Goal: Transaction & Acquisition: Obtain resource

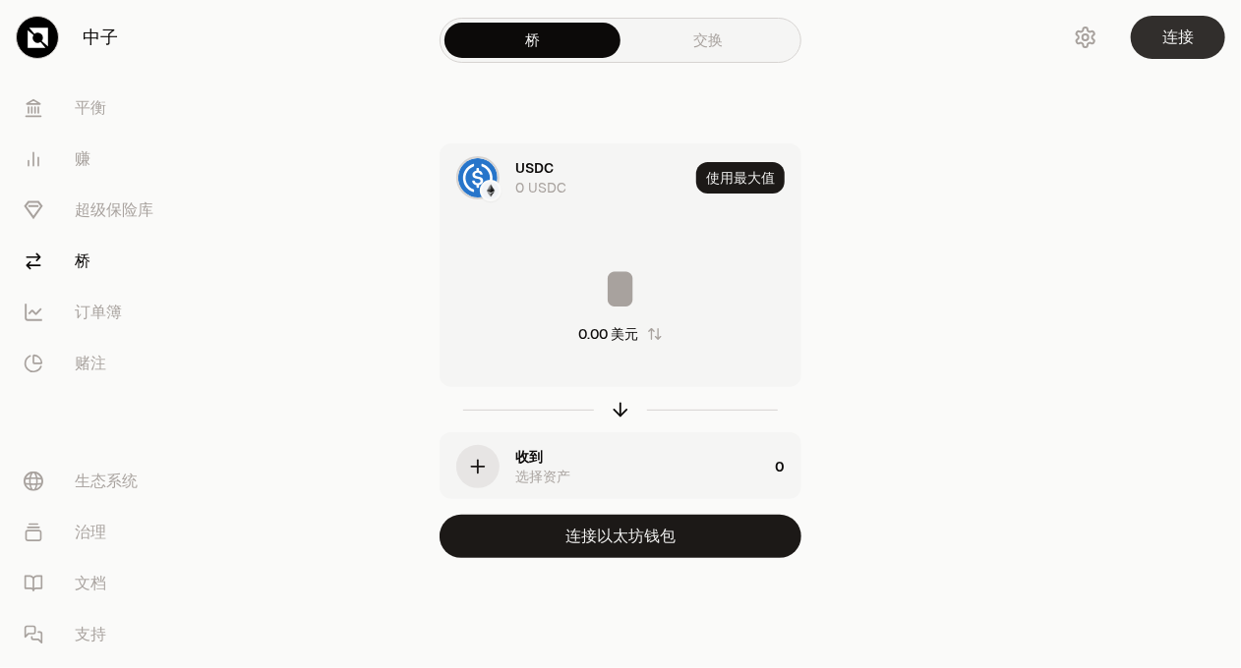
click at [1183, 39] on font "连接" at bounding box center [1177, 37] width 31 height 21
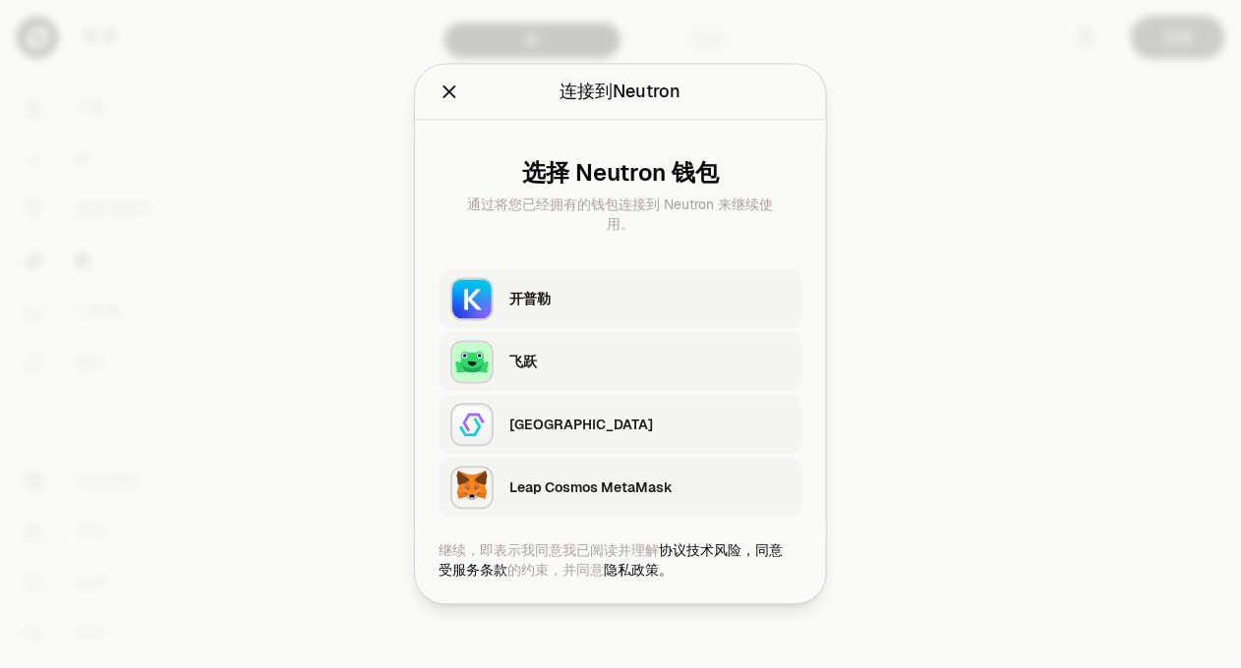
click at [613, 300] on div "开普勒" at bounding box center [649, 300] width 281 height 20
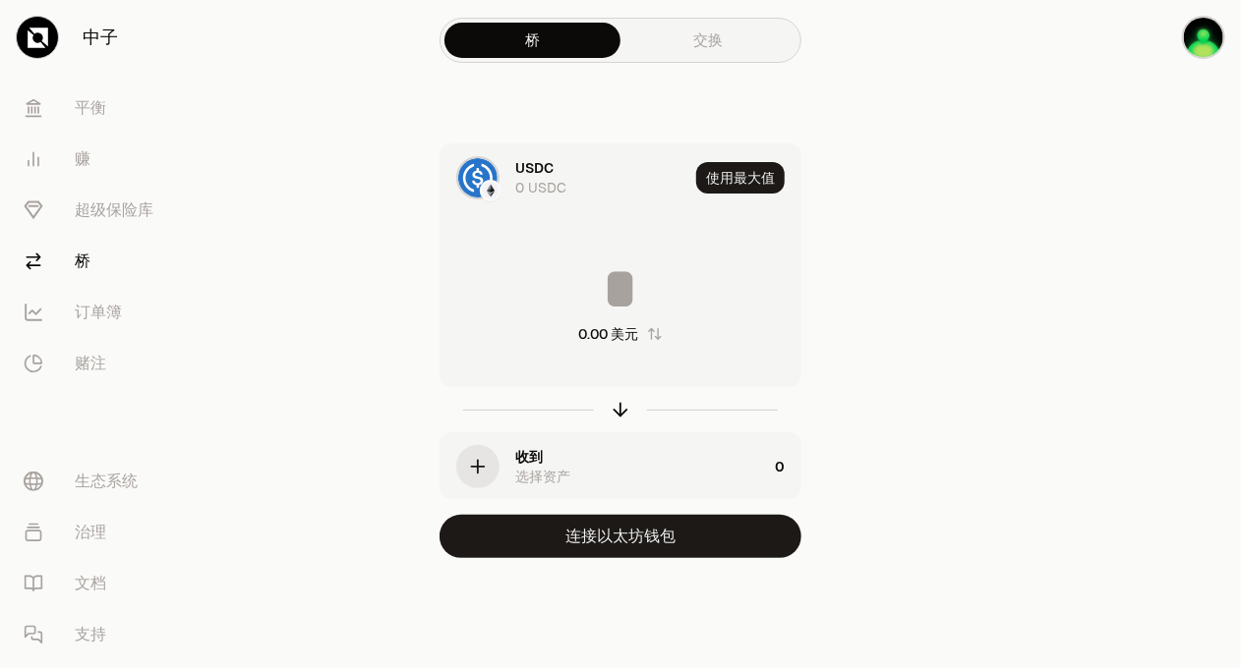
click at [542, 467] on div "选择资产" at bounding box center [542, 477] width 55 height 20
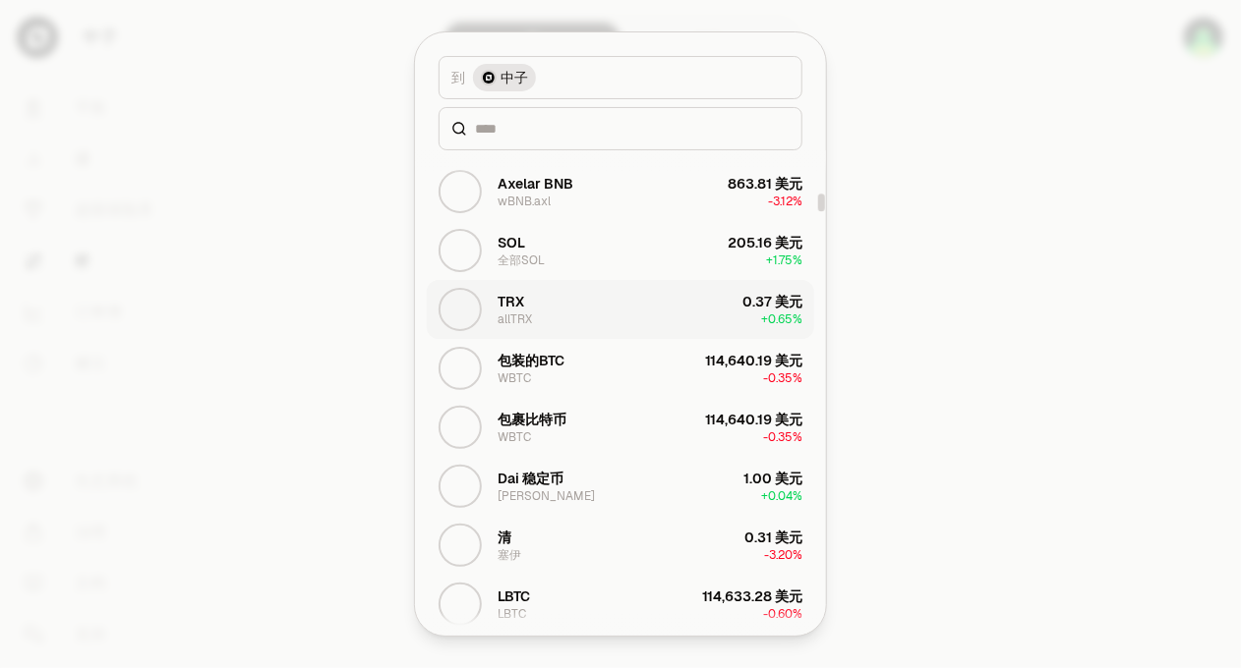
scroll to position [1180, 0]
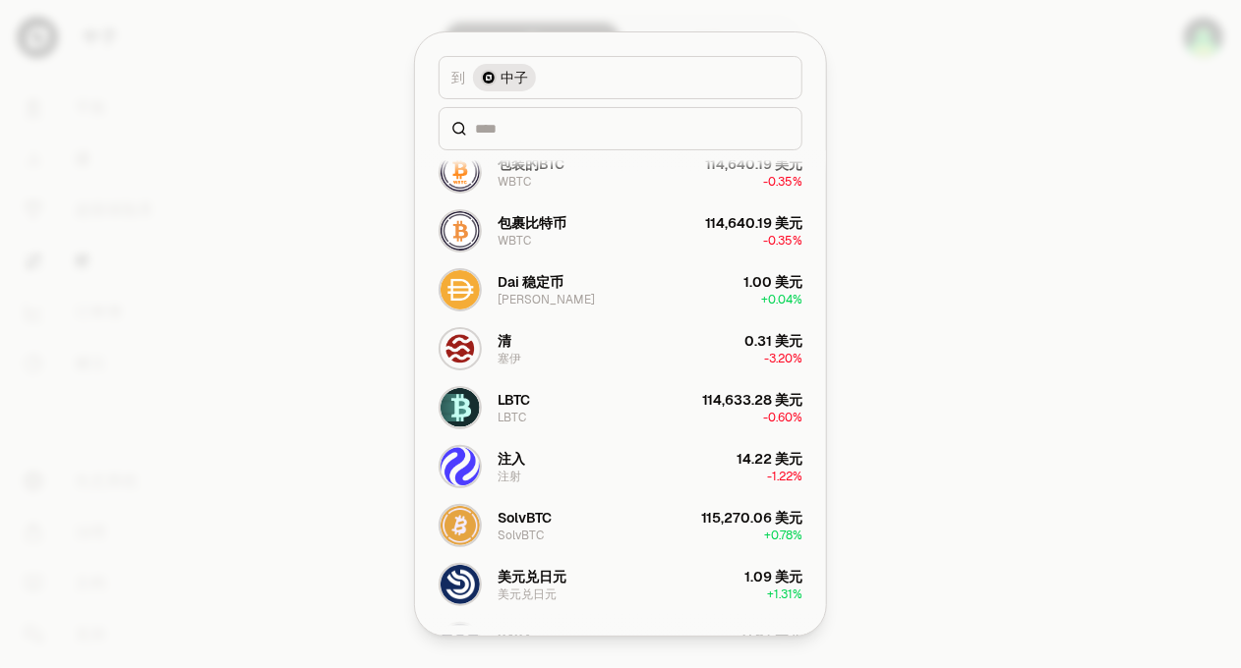
click at [597, 72] on button "到 中子" at bounding box center [620, 77] width 364 height 43
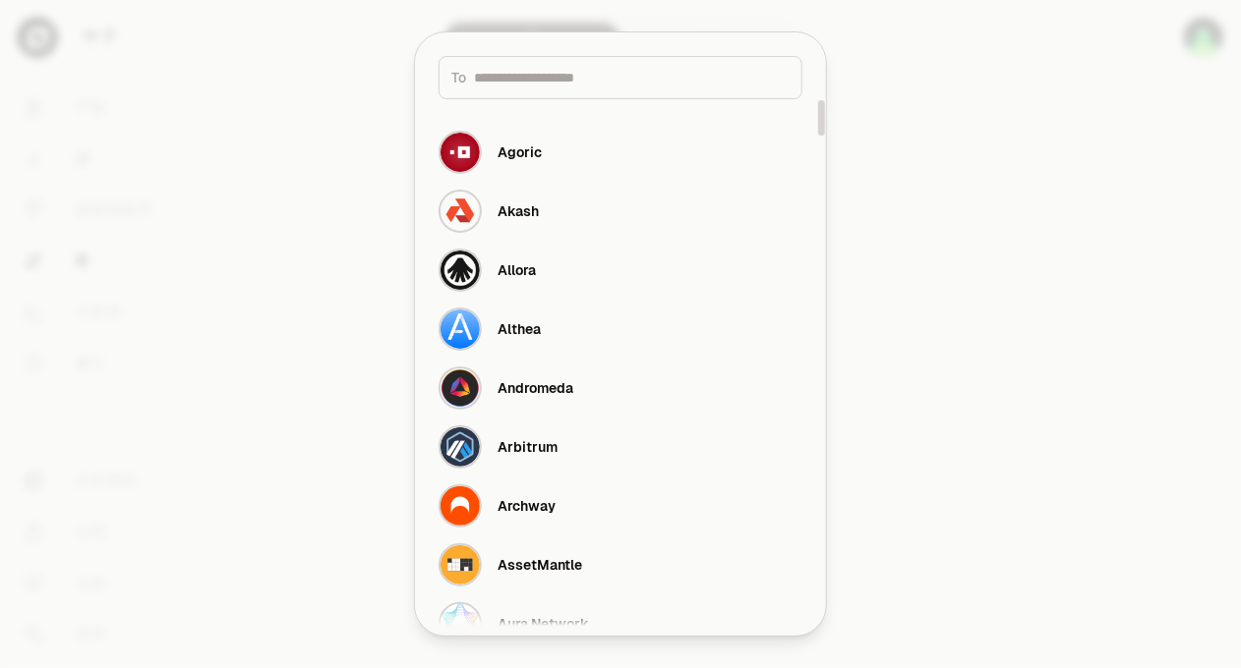
click at [1142, 93] on div at bounding box center [620, 334] width 1241 height 668
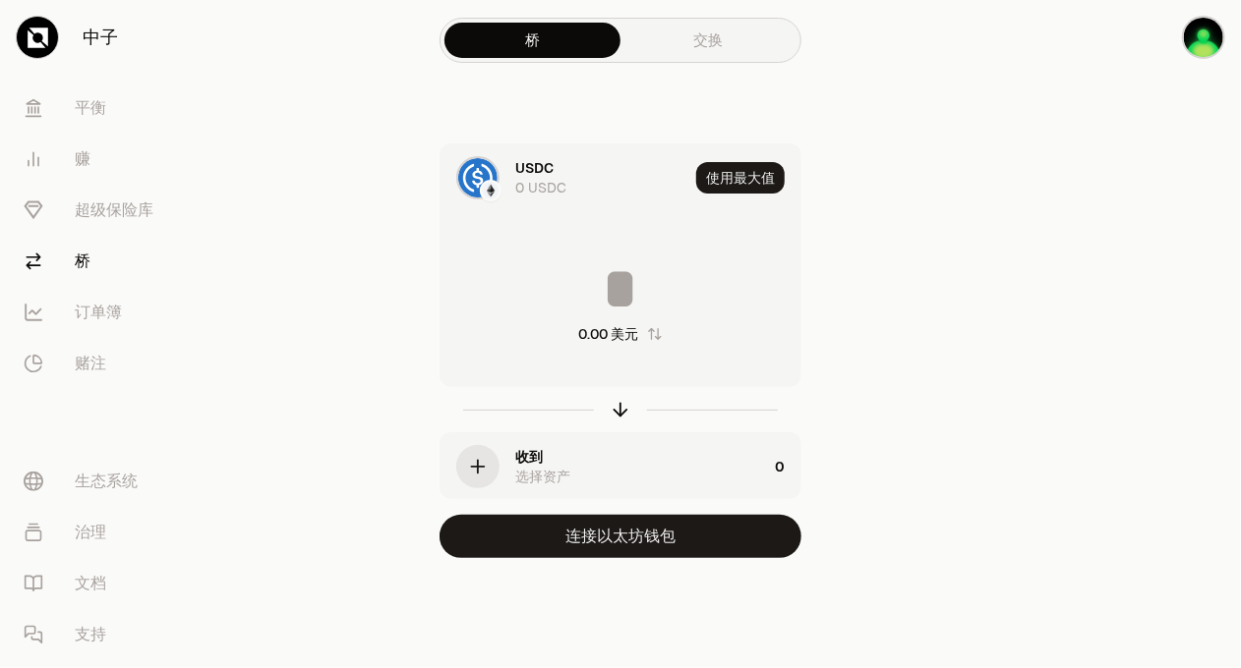
click at [548, 176] on font "USDC" at bounding box center [534, 168] width 38 height 18
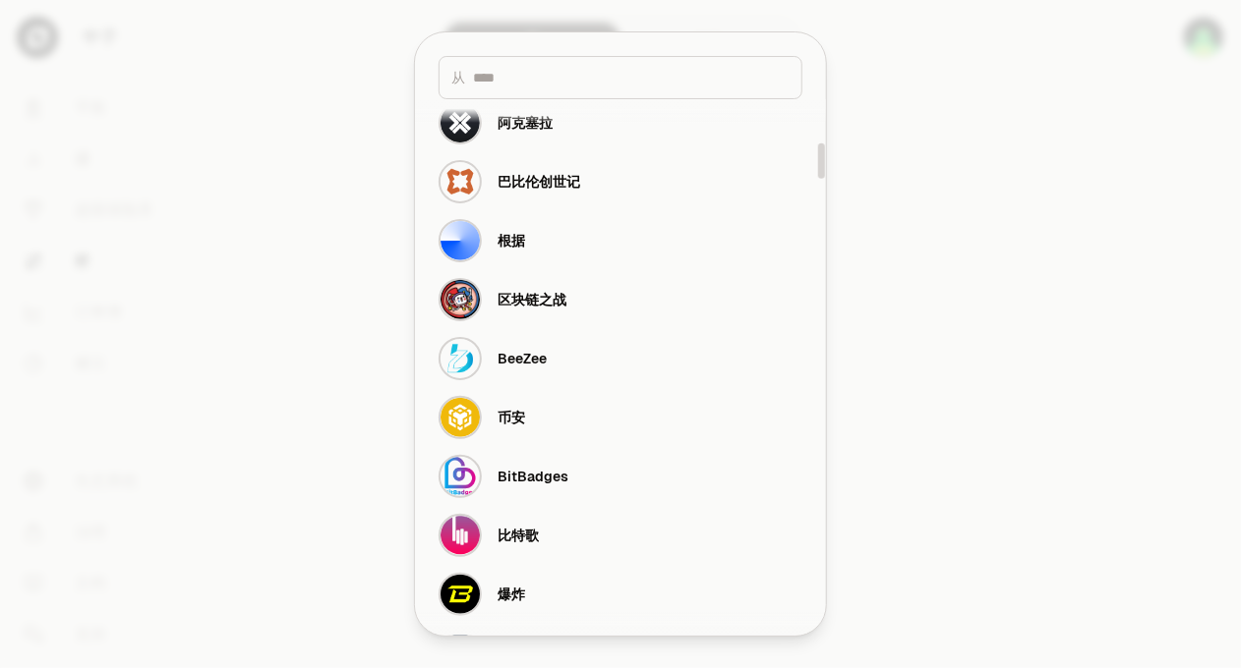
scroll to position [688, 0]
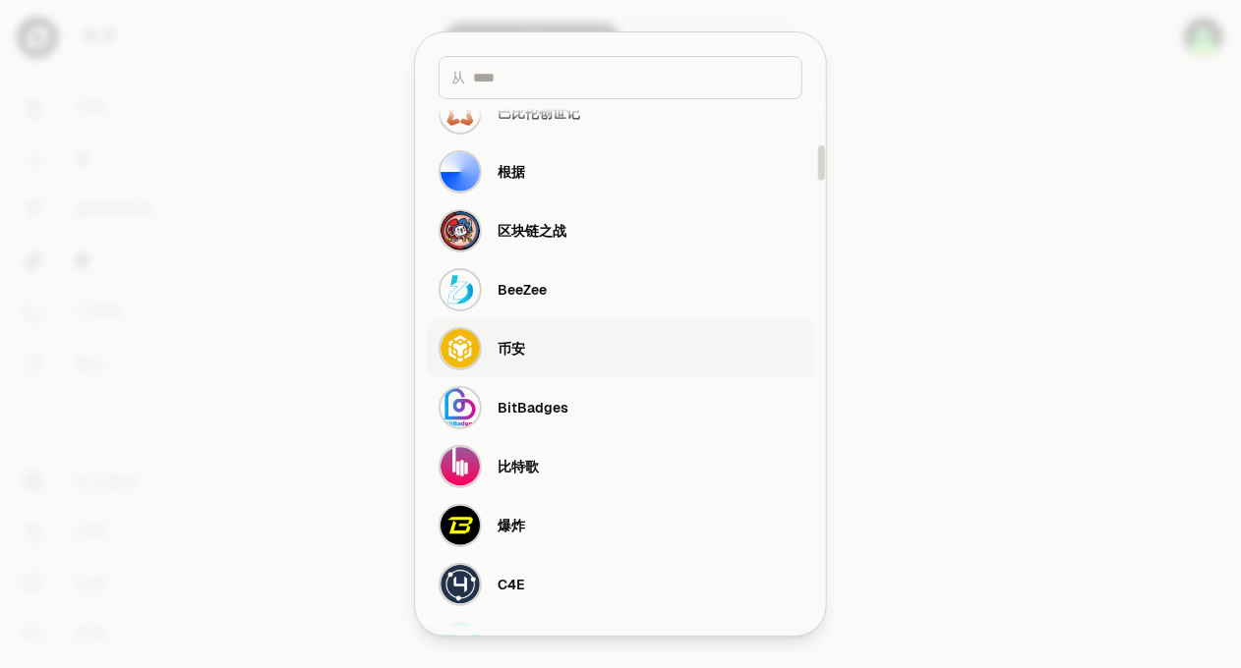
click at [611, 348] on button "币安" at bounding box center [620, 348] width 387 height 59
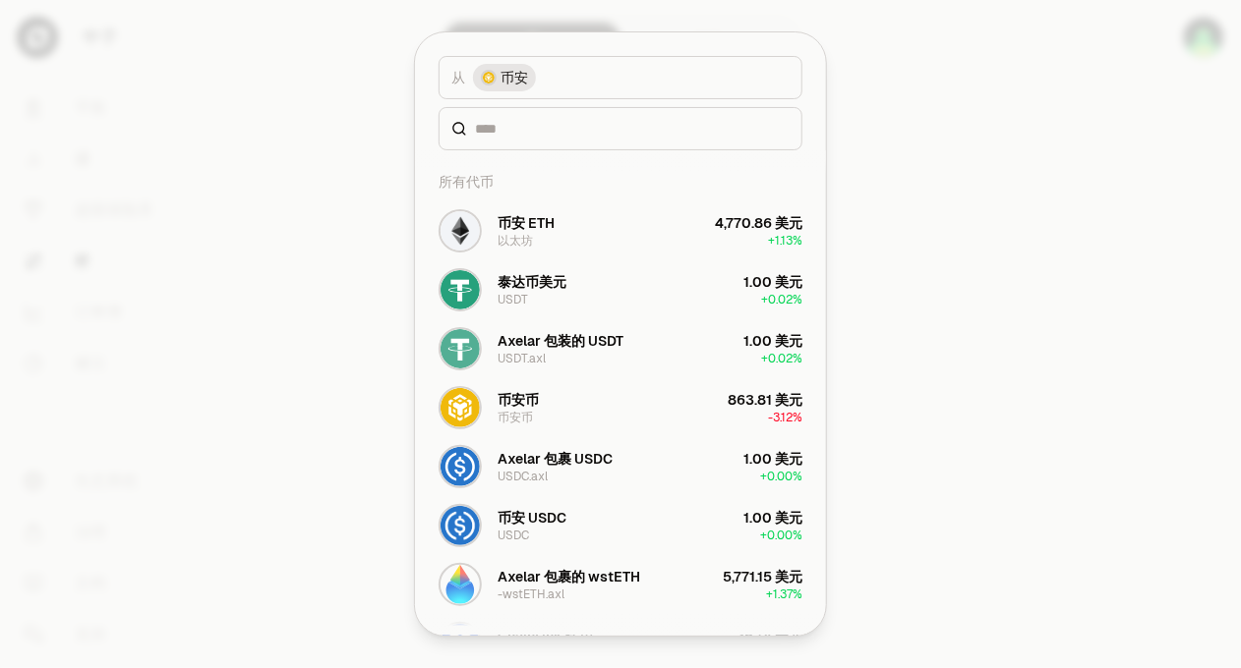
click at [956, 143] on div at bounding box center [620, 334] width 1241 height 668
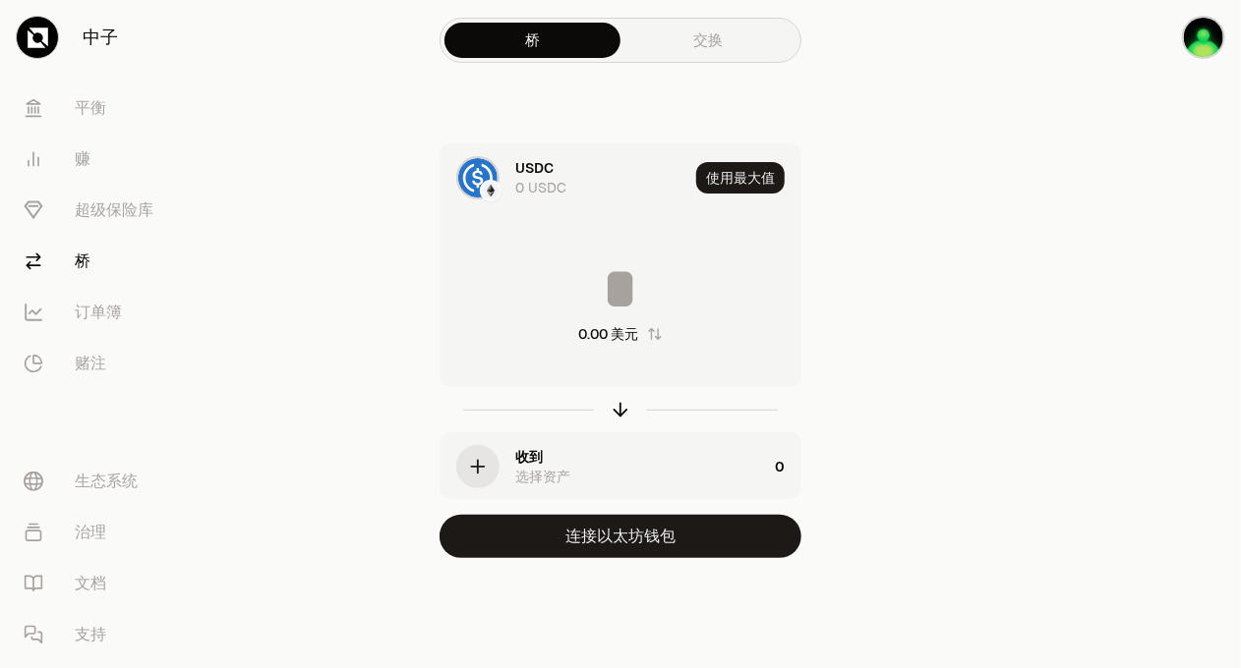
click at [484, 464] on icon "button" at bounding box center [478, 467] width 22 height 22
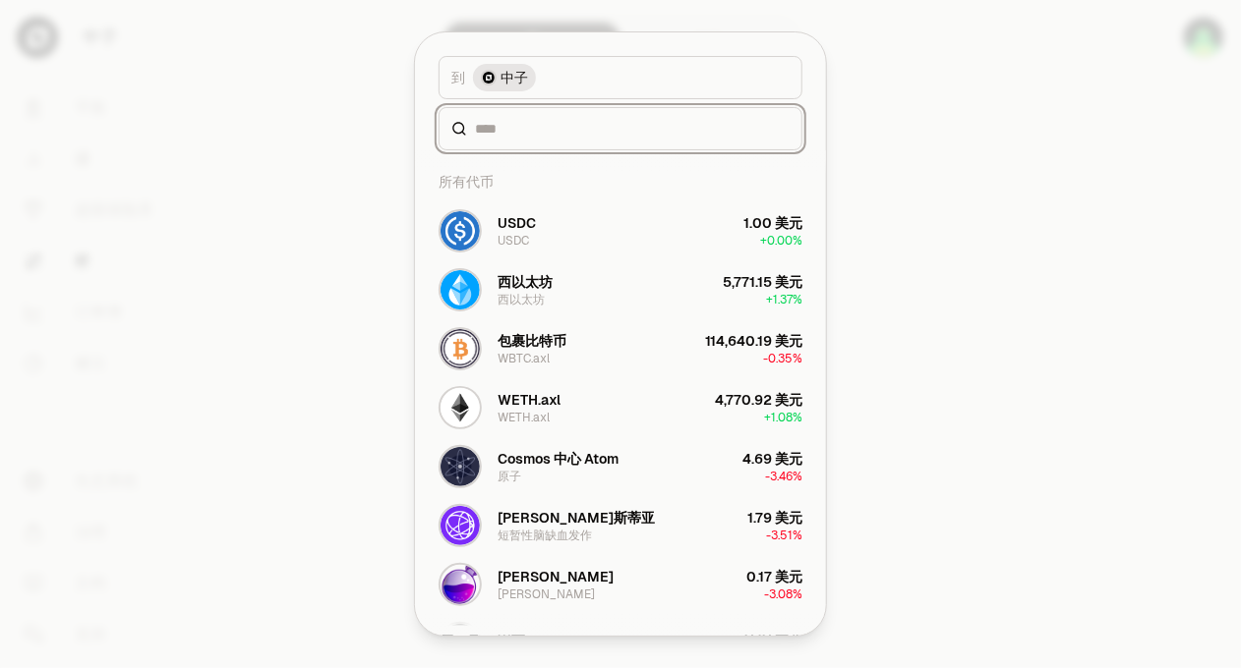
click at [550, 128] on input at bounding box center [632, 129] width 315 height 20
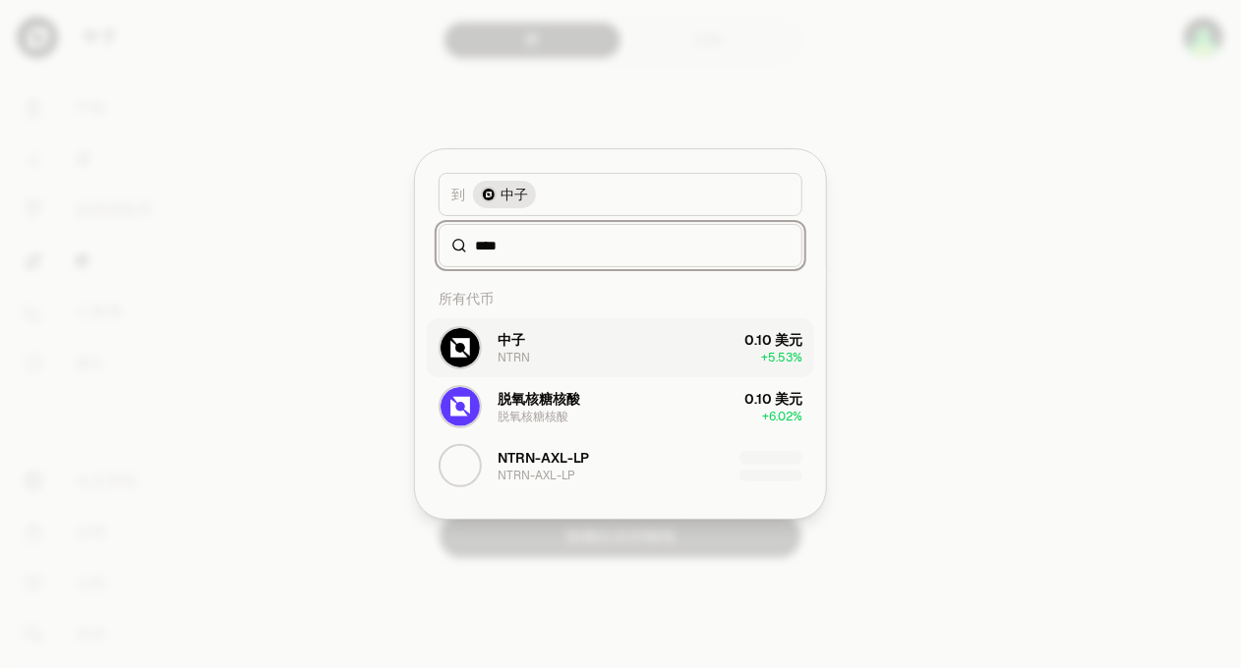
type input "****"
click at [618, 348] on button "中子 NTRN 0.10 美元 + 5.53%" at bounding box center [620, 347] width 387 height 59
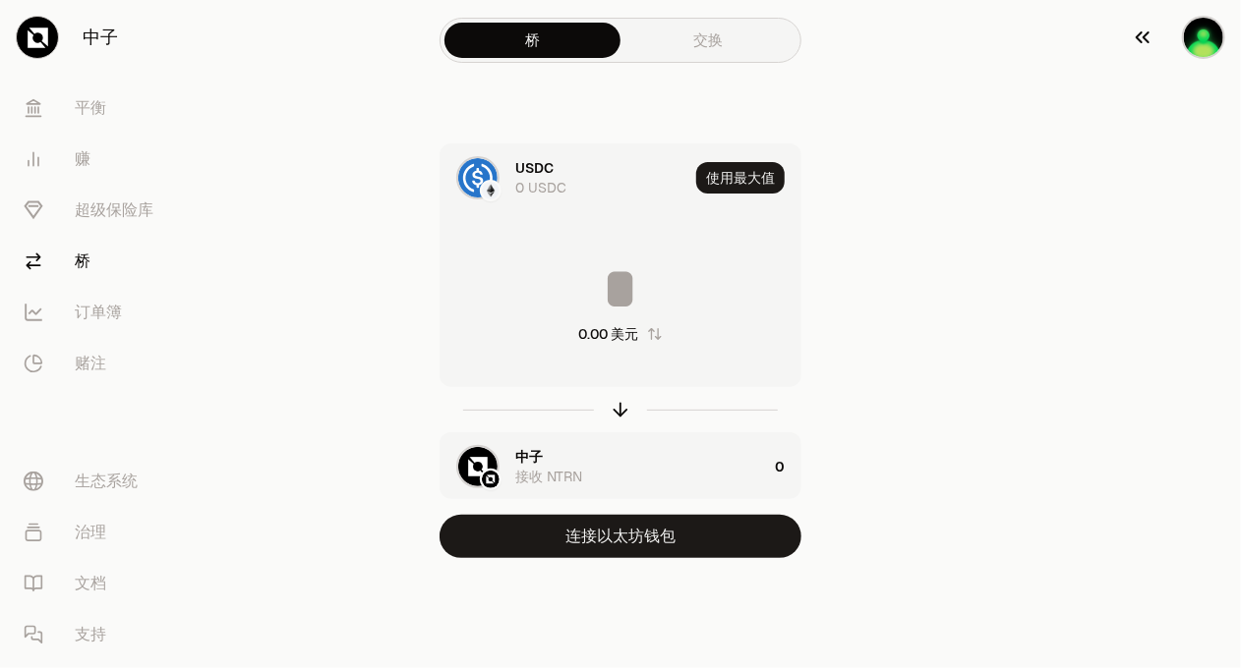
click at [1216, 35] on img "button" at bounding box center [1203, 37] width 43 height 43
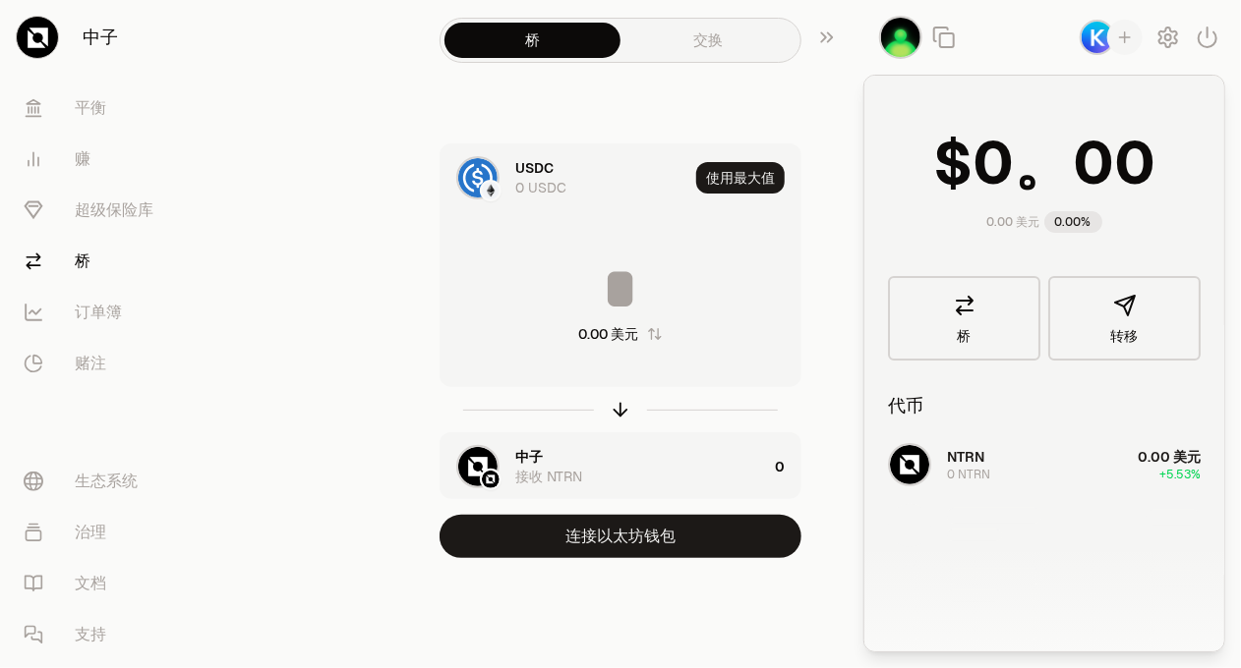
click at [1077, 463] on div "NTRN 0 NTRN 0.00 美元 +5.53%" at bounding box center [1044, 586] width 360 height 303
click at [1095, 29] on img "button" at bounding box center [1096, 37] width 35 height 35
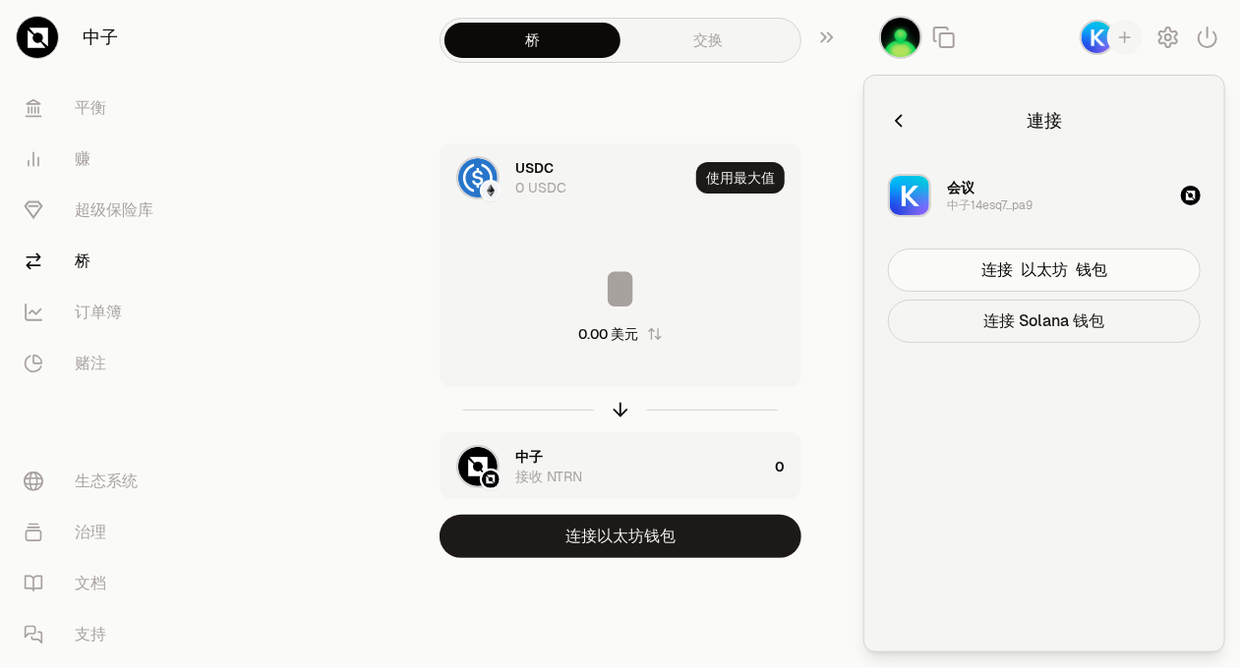
click at [1056, 324] on font "连接 Solana 钱包" at bounding box center [1044, 321] width 121 height 21
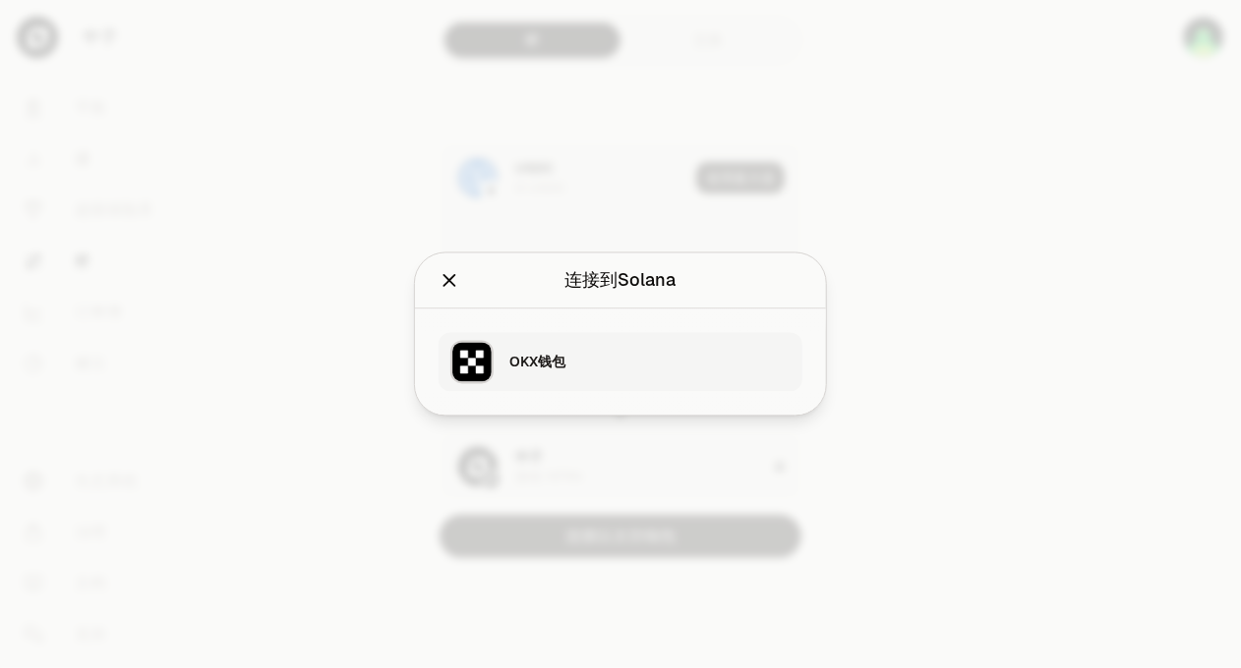
click at [595, 367] on div "OKX钱包" at bounding box center [649, 363] width 281 height 20
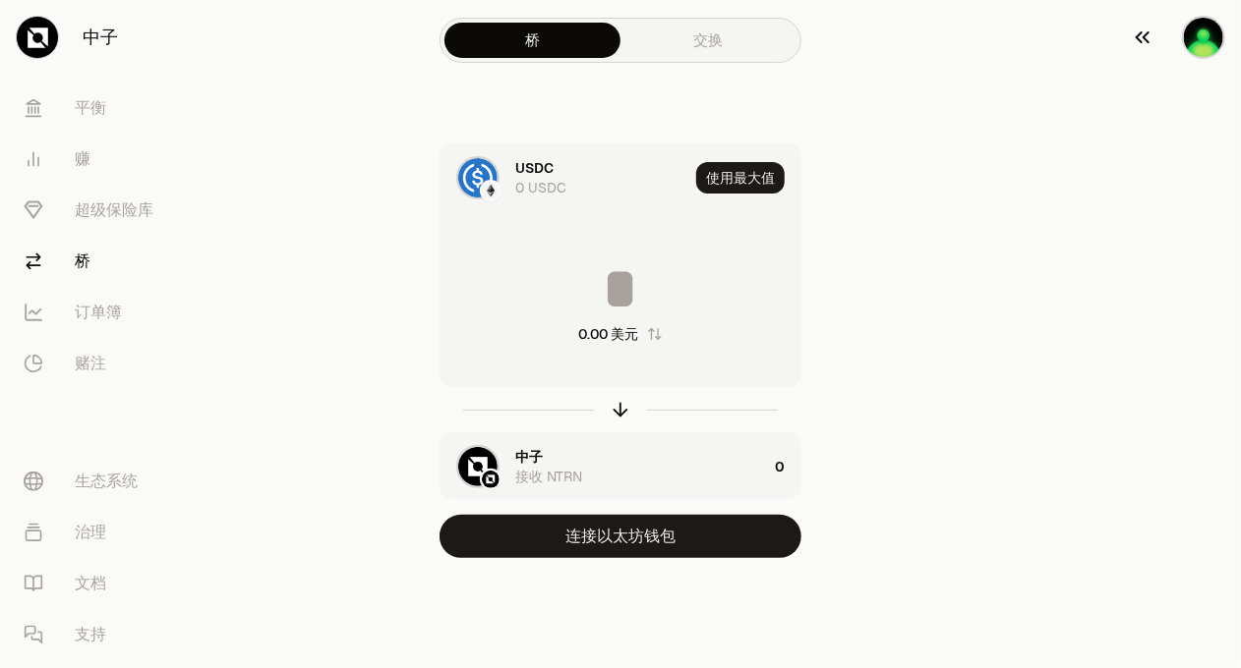
click at [1214, 28] on img "button" at bounding box center [1203, 37] width 43 height 43
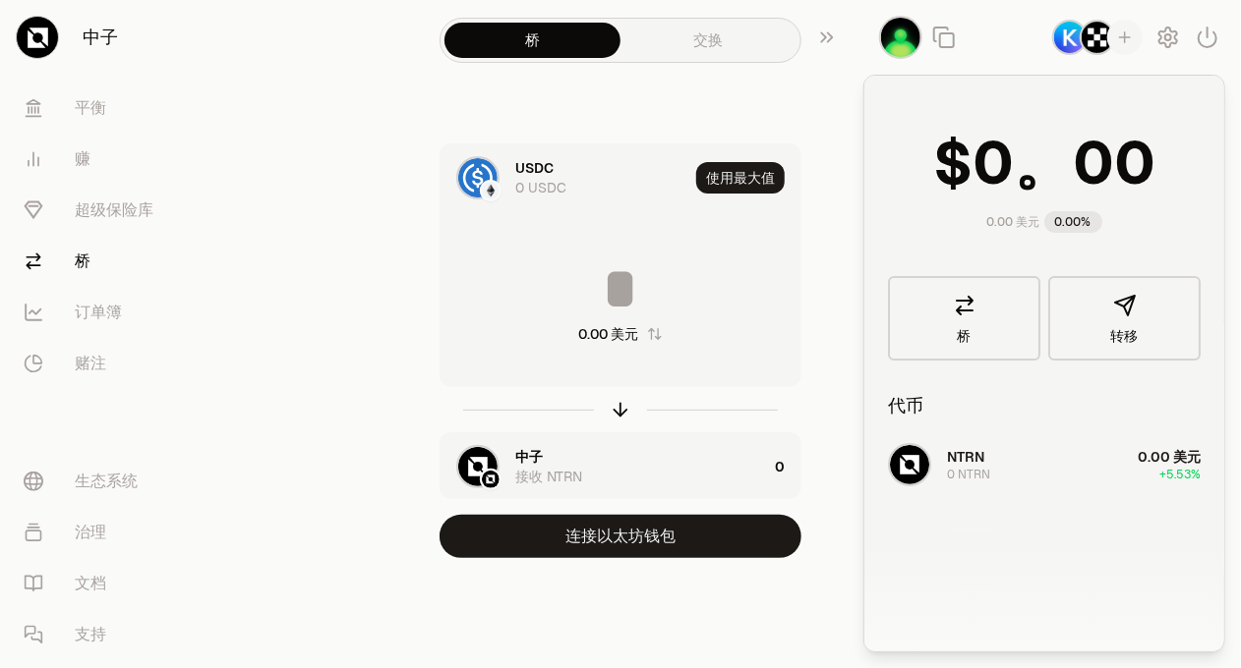
click at [1093, 38] on img "button" at bounding box center [1096, 37] width 35 height 35
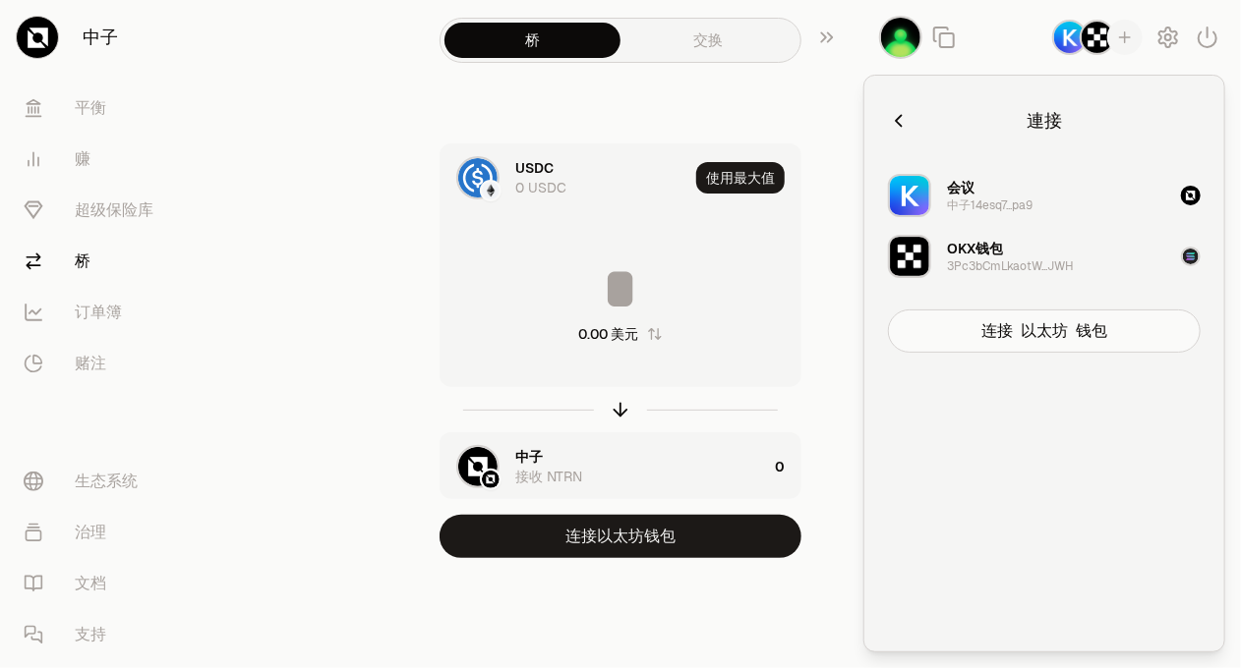
click at [895, 121] on icon "button" at bounding box center [899, 121] width 22 height 22
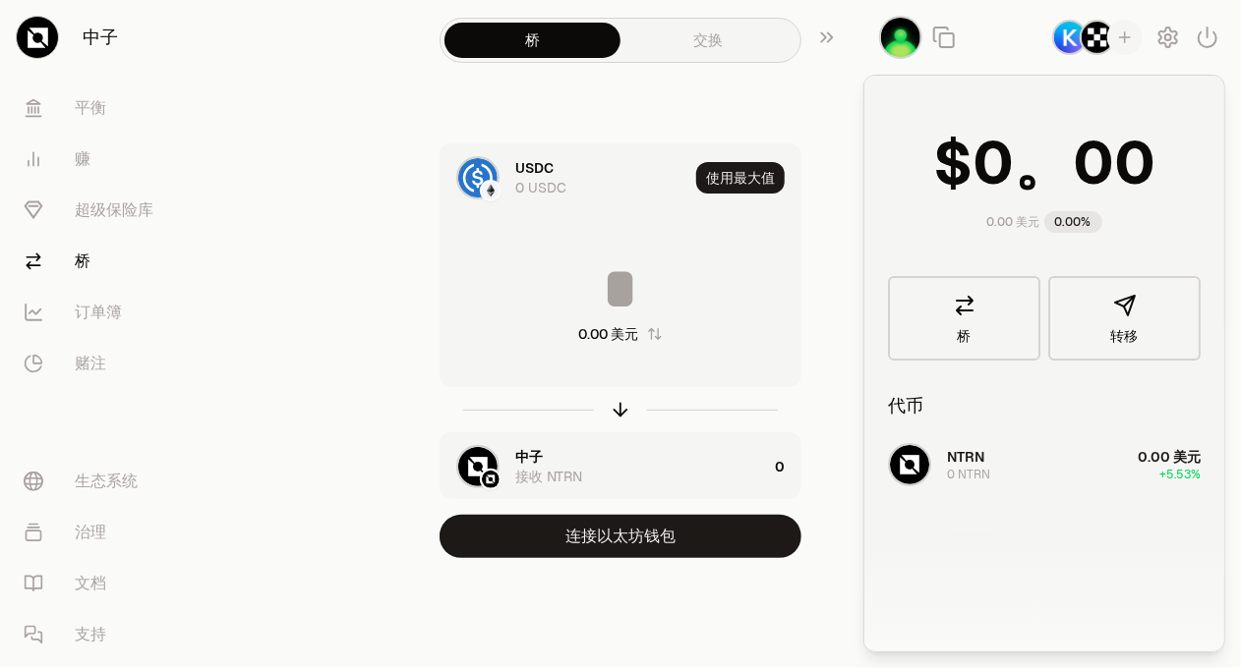
click at [775, 103] on div "桥 交换 USDC 0 USDC 使用最大值 0.00 美元 中子 接收 NTRN 0 连接以太坊钱包" at bounding box center [620, 318] width 708 height 637
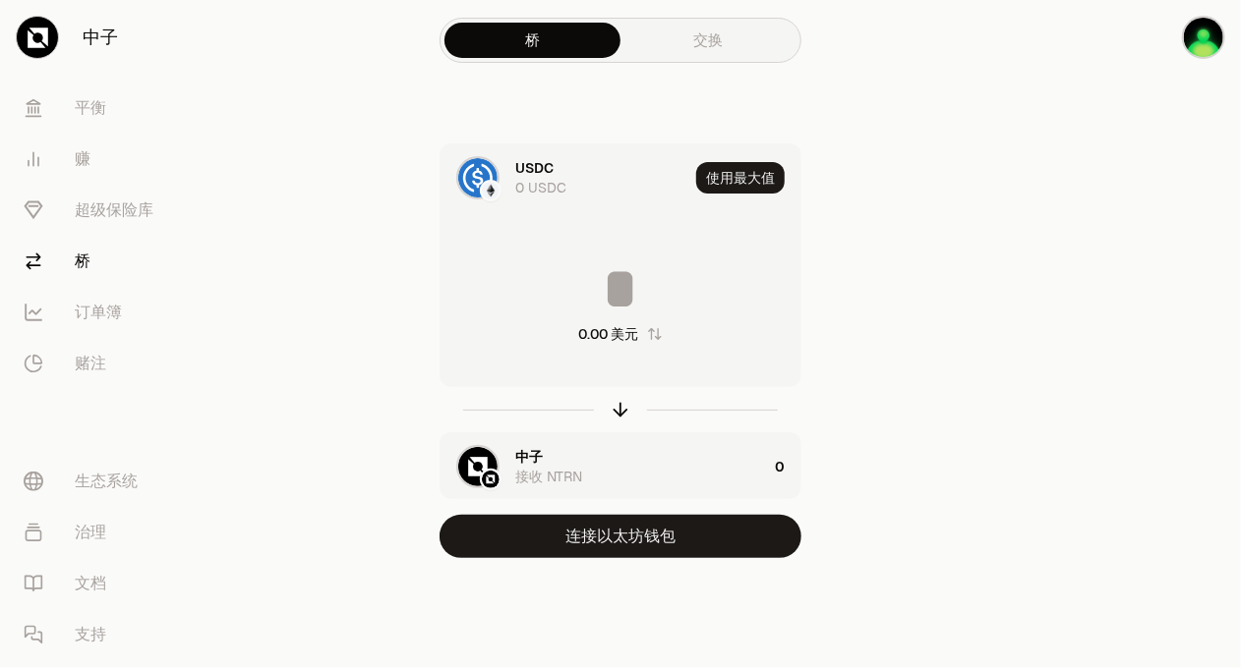
click at [681, 46] on link "交换" at bounding box center [708, 40] width 176 height 35
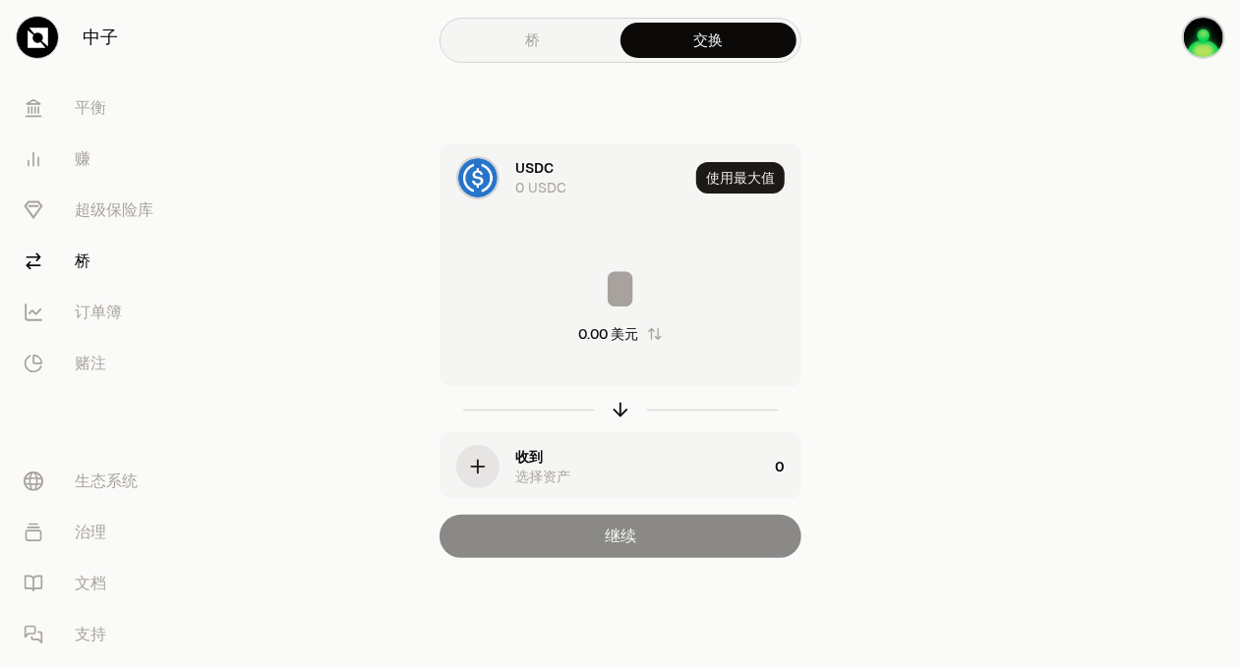
click at [537, 52] on link "桥" at bounding box center [532, 40] width 176 height 35
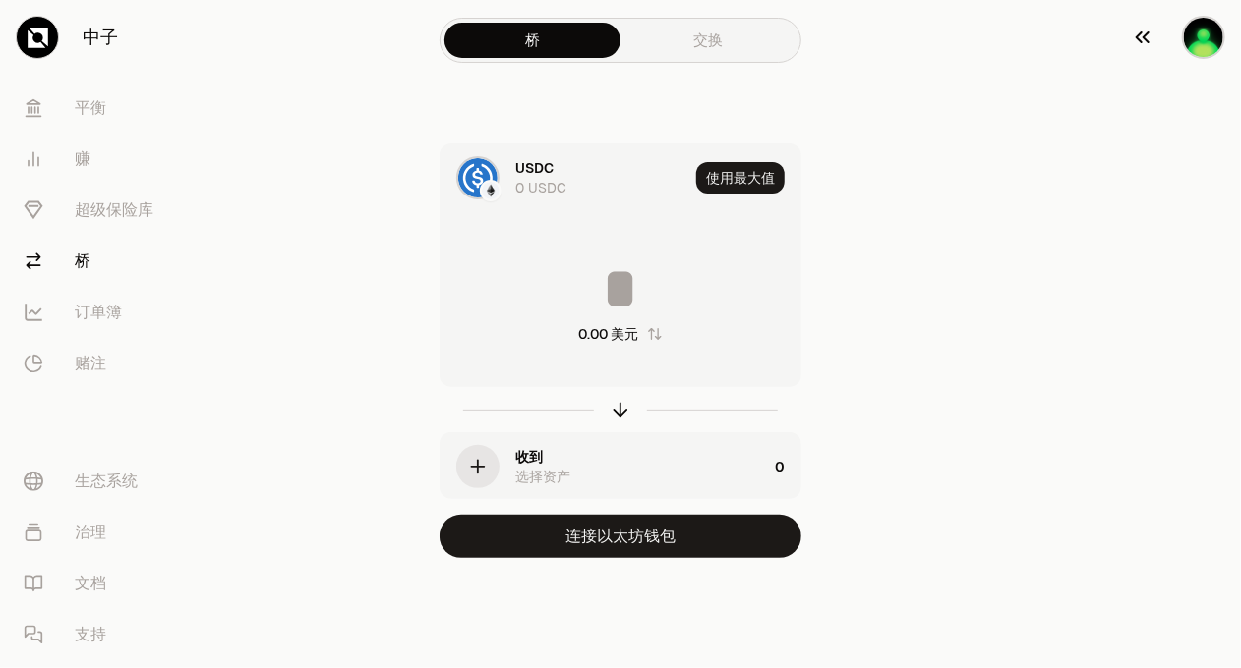
click at [1191, 42] on img "button" at bounding box center [1203, 37] width 43 height 43
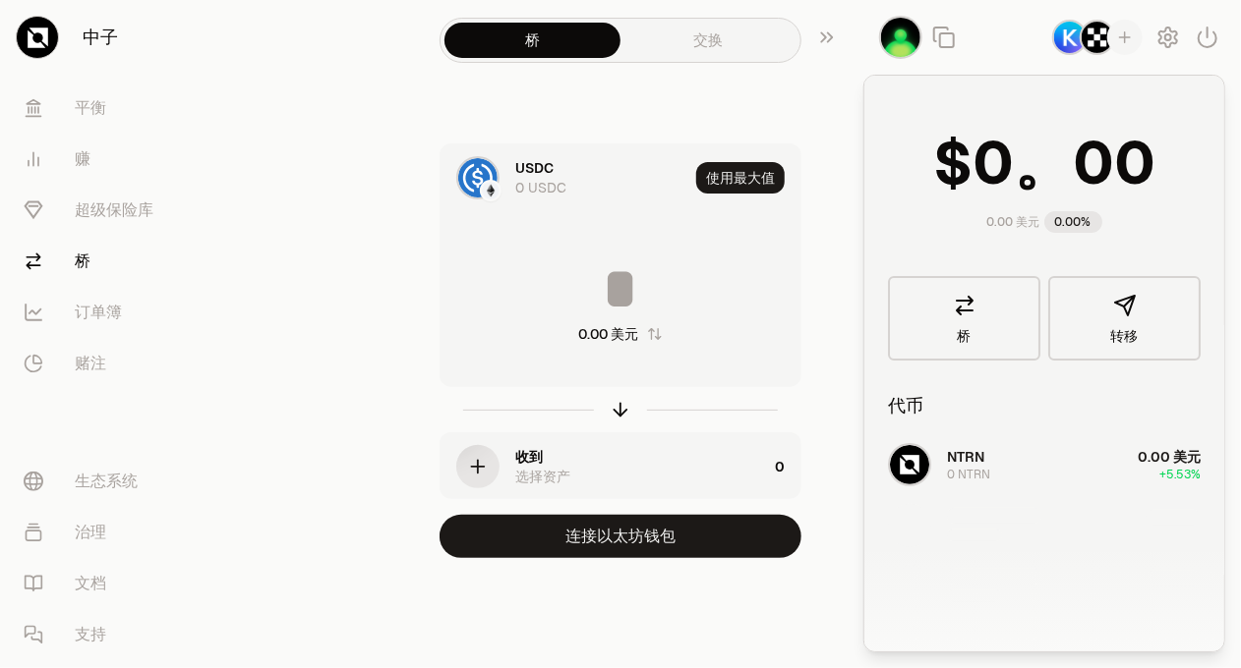
click at [480, 185] on div at bounding box center [491, 191] width 22 height 22
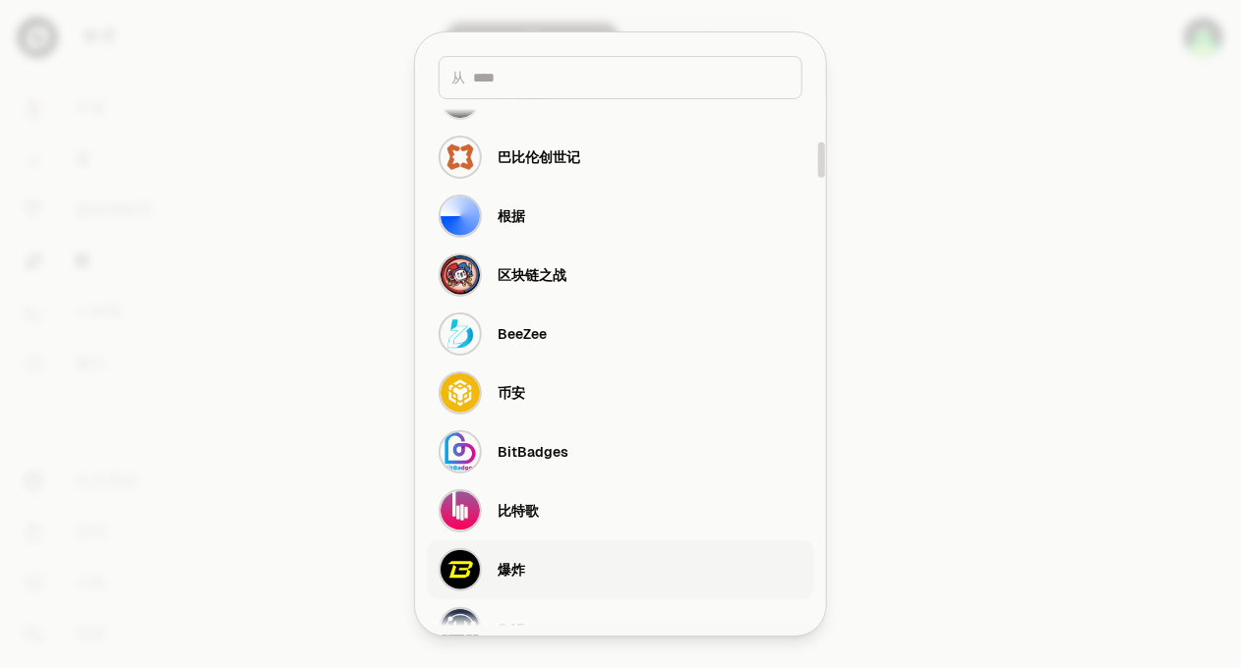
scroll to position [786, 0]
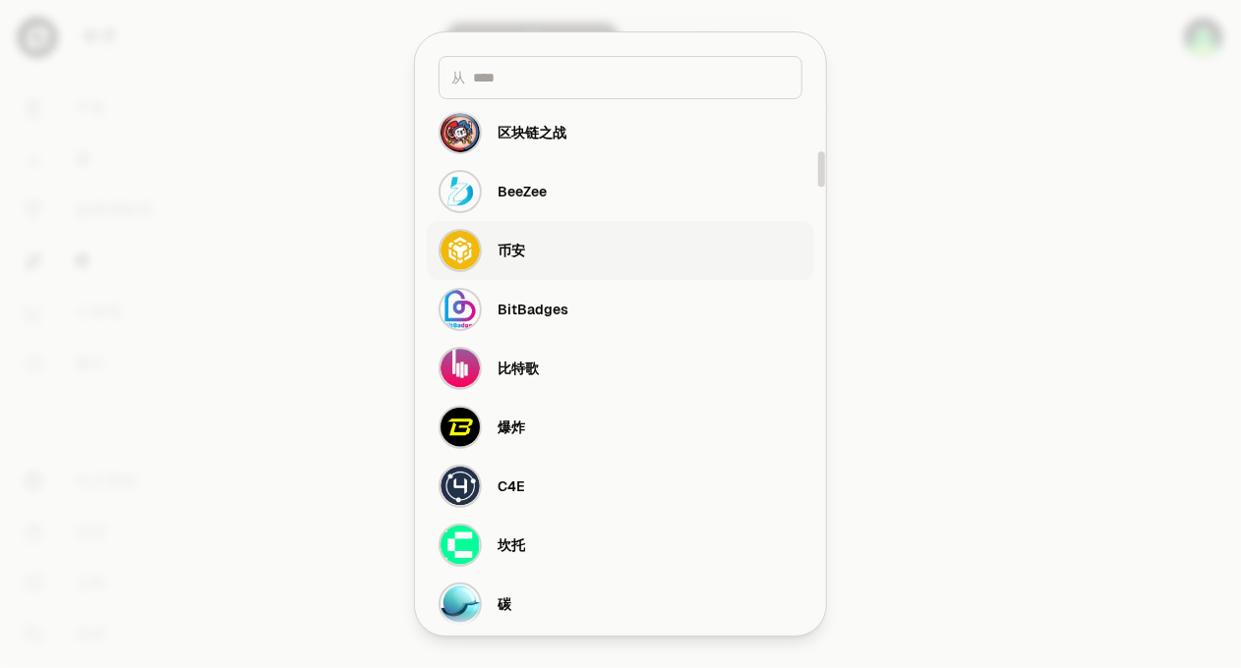
click at [611, 254] on button "币安" at bounding box center [620, 250] width 387 height 59
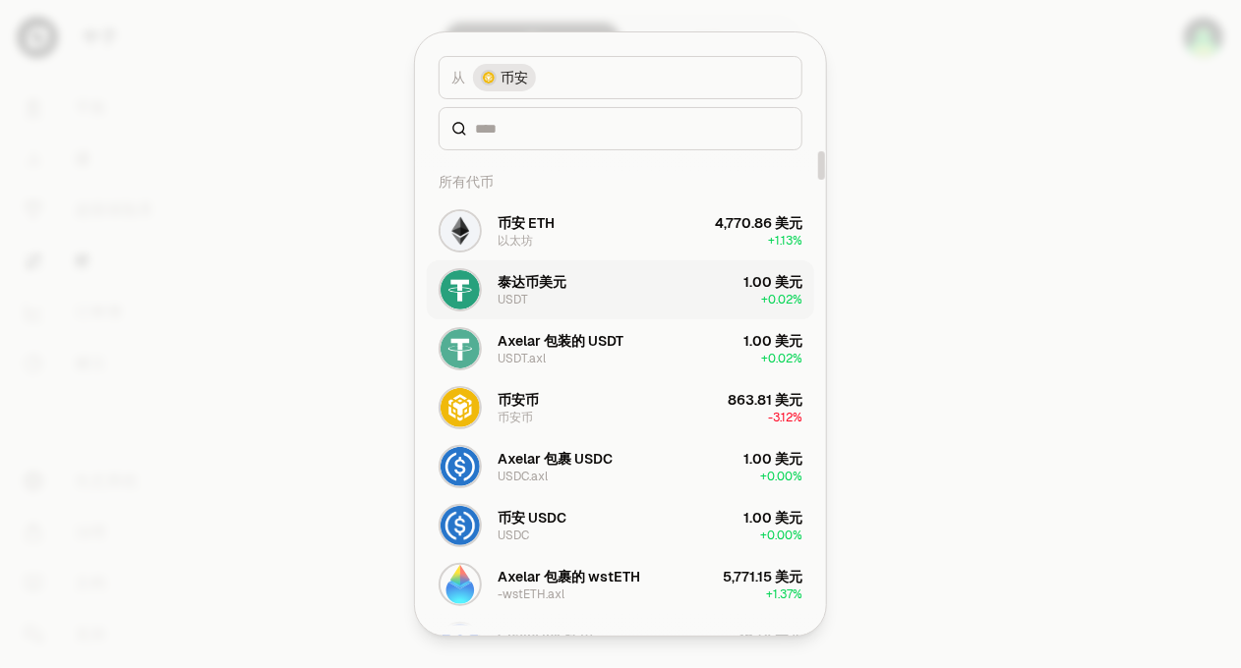
click at [596, 304] on button "泰达币美元 USDT 1.00 美元 + 0.02%" at bounding box center [620, 289] width 387 height 59
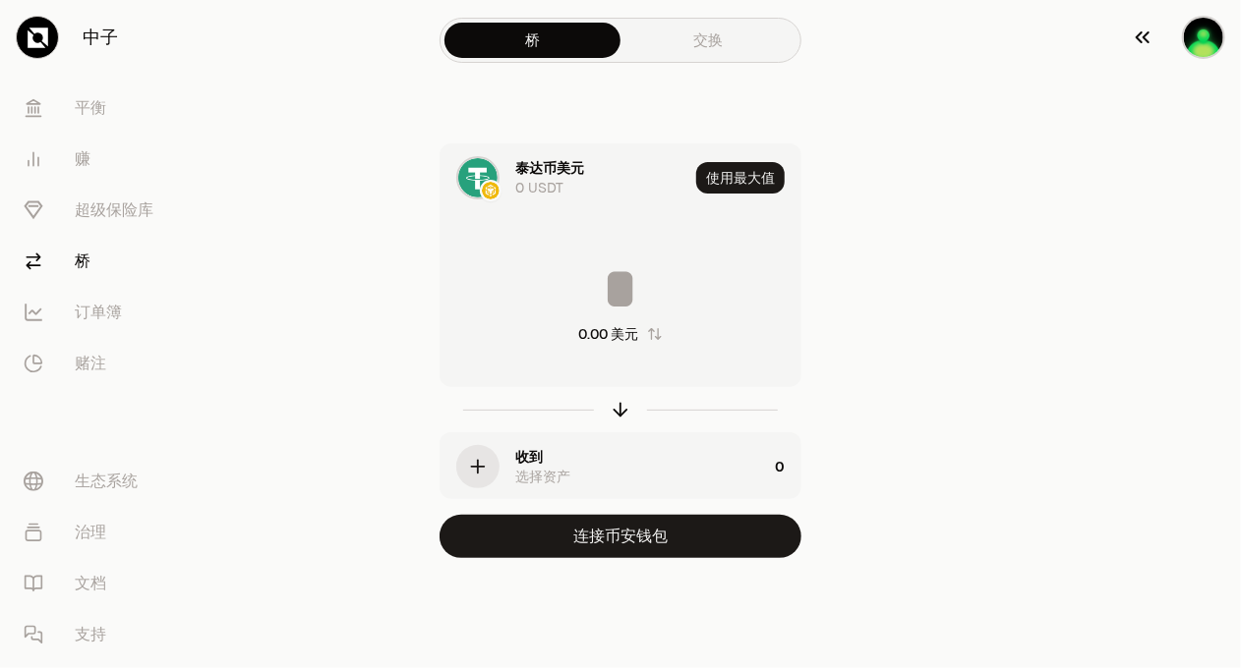
click at [1221, 38] on img "button" at bounding box center [1203, 37] width 43 height 43
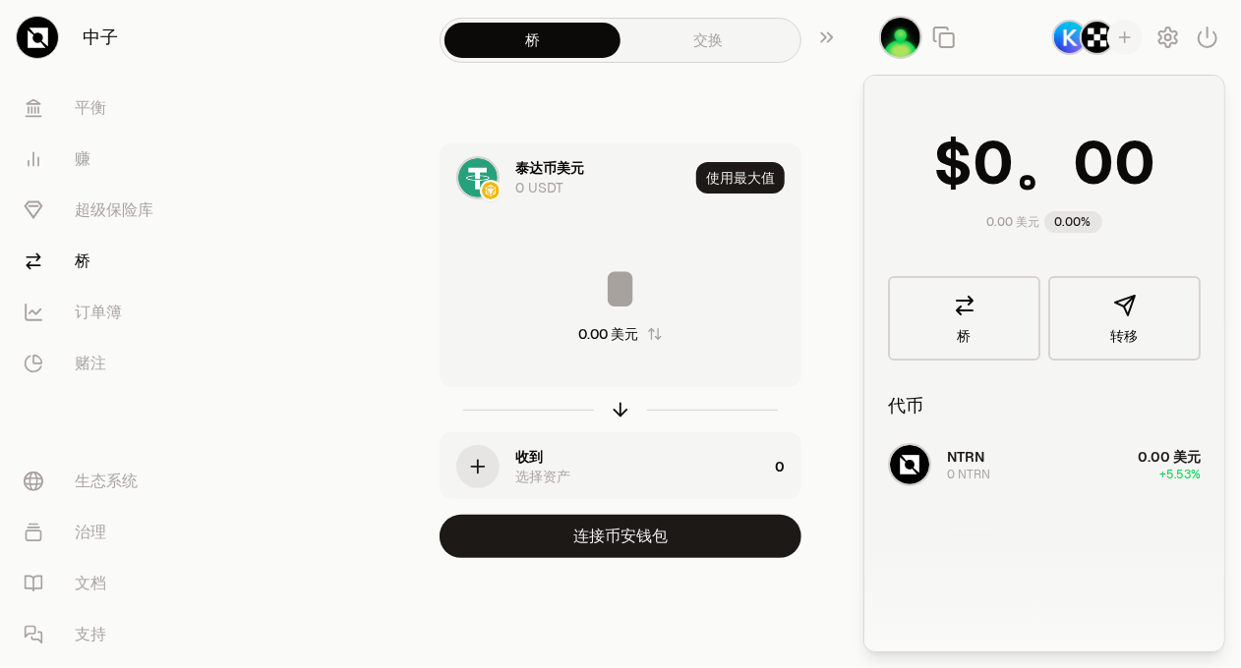
click at [818, 116] on div "桥 交换 泰达币美元 0 USDT 使用最大值 0.00 美元 收到 选择资产 0 连接币安钱包" at bounding box center [620, 318] width 708 height 637
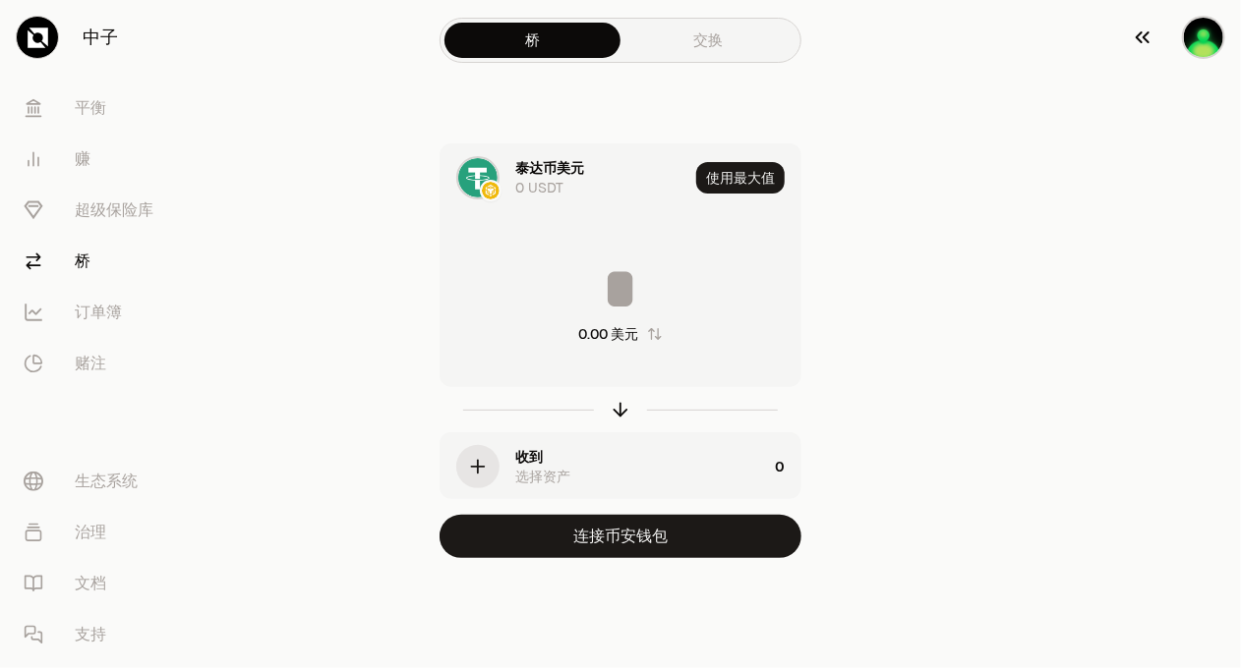
click at [1210, 49] on img "button" at bounding box center [1203, 37] width 43 height 43
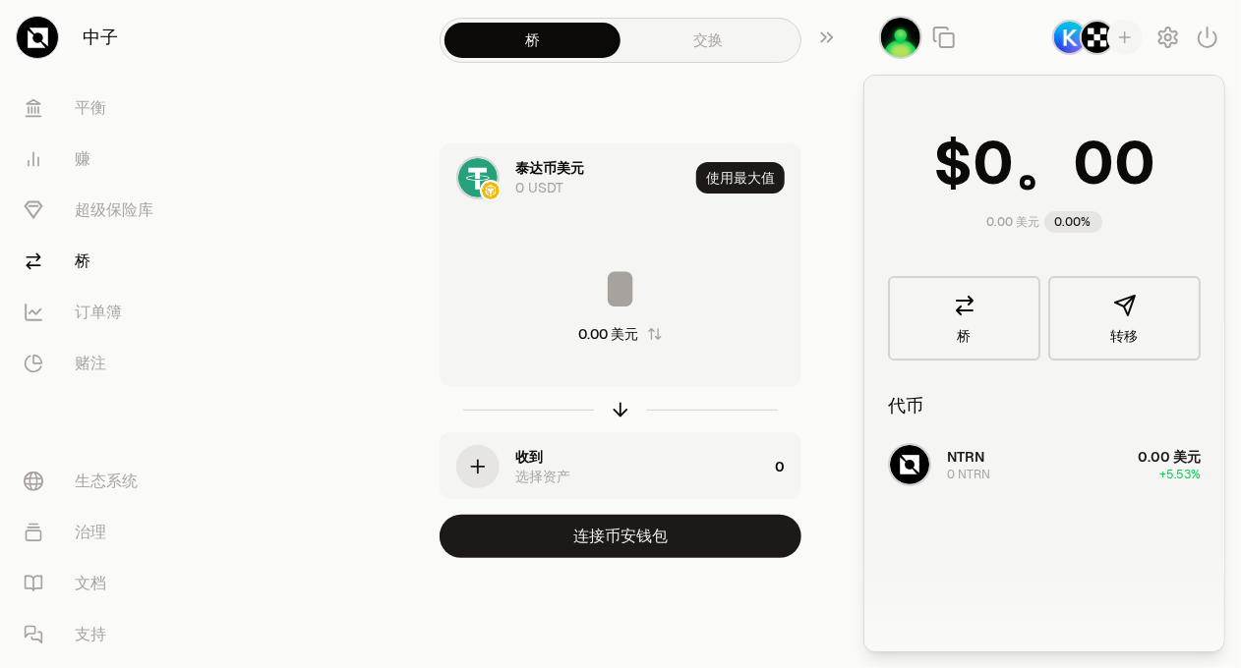
click at [1065, 31] on img "button" at bounding box center [1069, 37] width 35 height 35
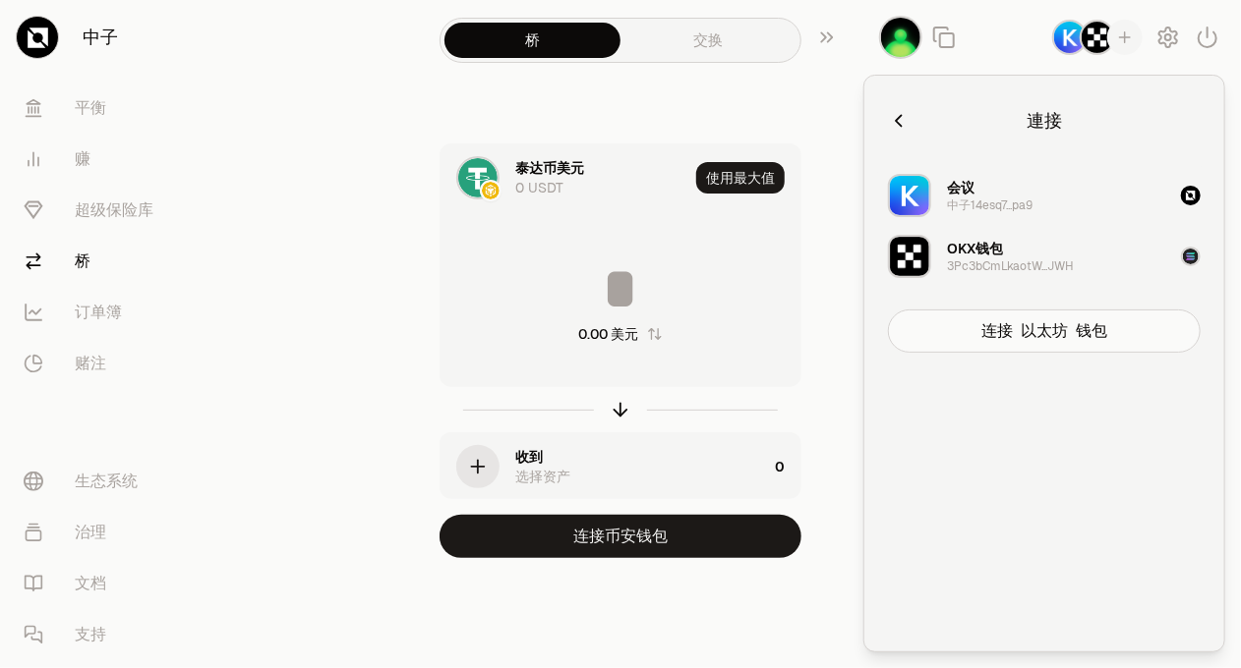
click at [999, 201] on font "中子14esq7...pa9" at bounding box center [990, 206] width 86 height 16
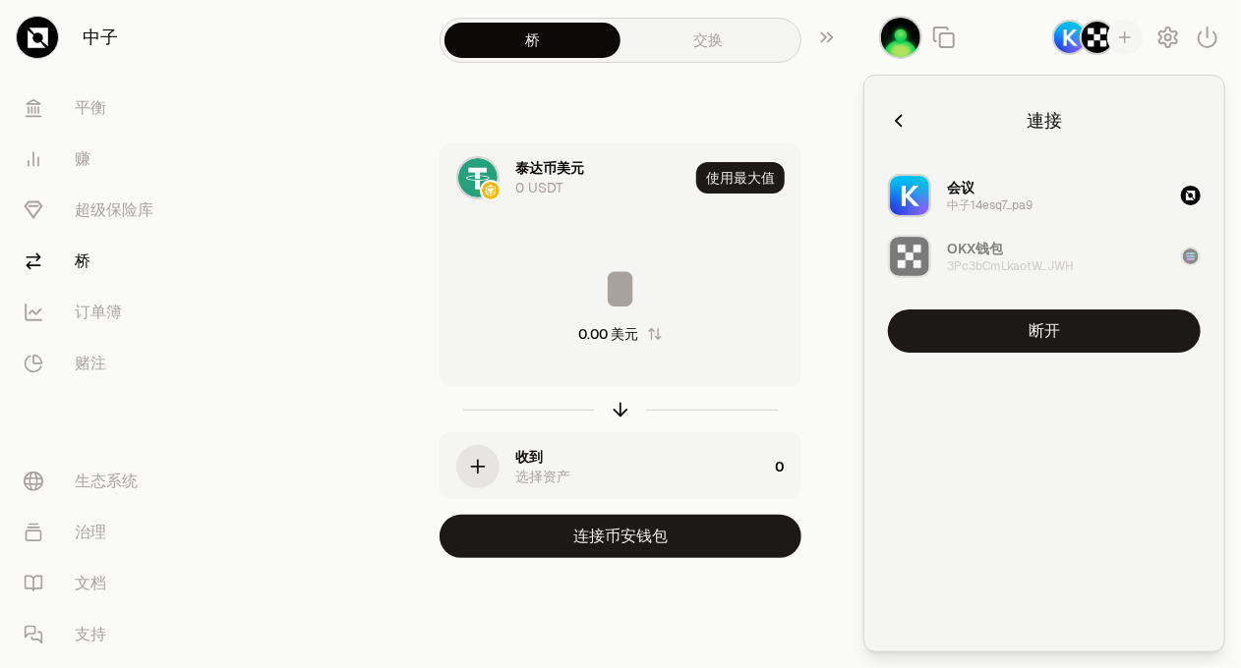
click at [995, 249] on font "OKX钱包" at bounding box center [975, 249] width 56 height 18
click at [992, 196] on div "会议 中子14esq7...pa9" at bounding box center [990, 195] width 86 height 35
click at [899, 112] on icon "button" at bounding box center [899, 121] width 22 height 22
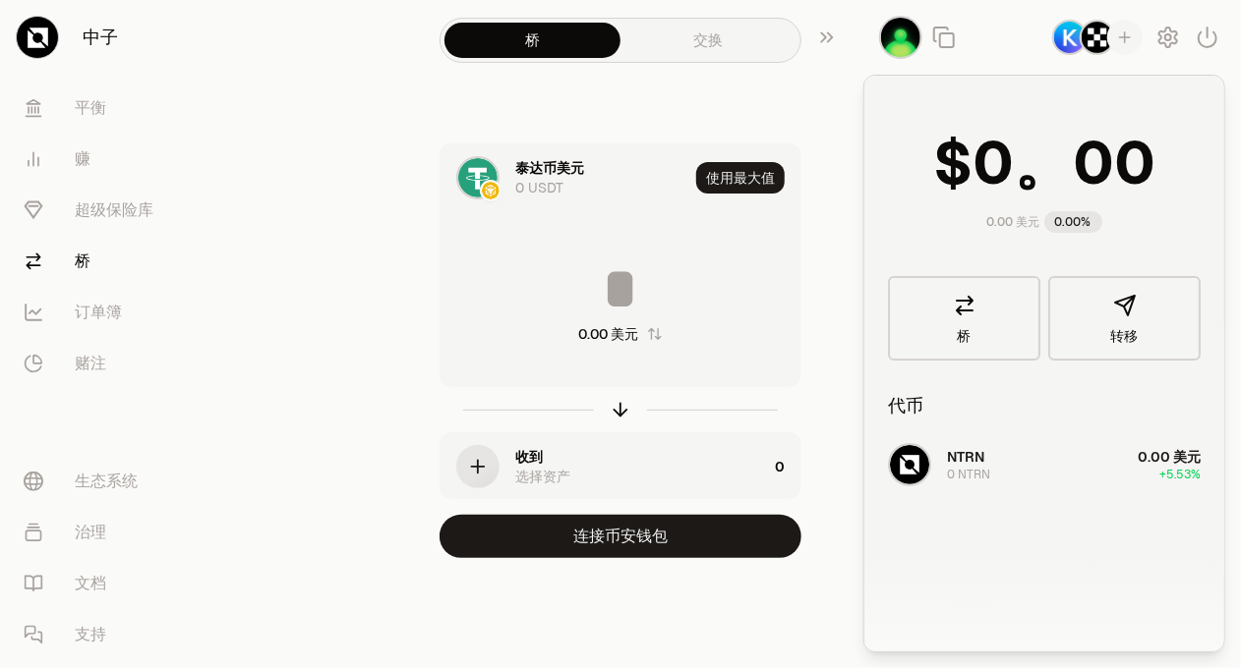
click at [1089, 38] on img "button" at bounding box center [1096, 37] width 35 height 35
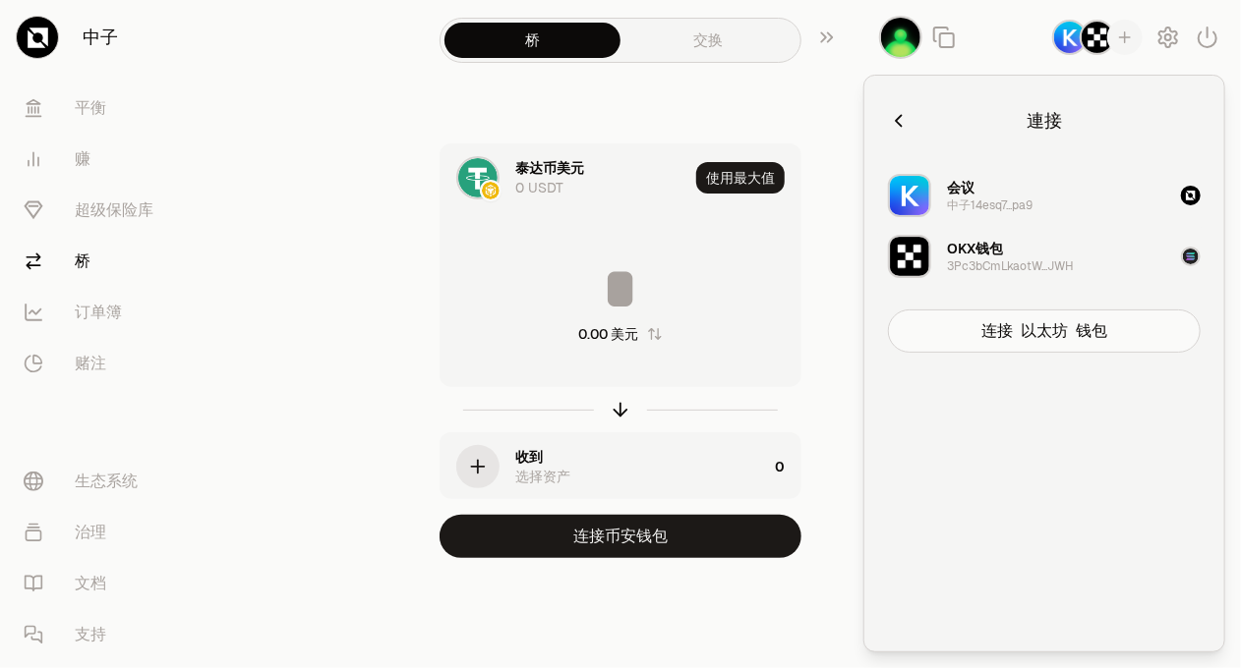
click at [1054, 266] on font "3Pc3bCmLkaotW...JWH" at bounding box center [1010, 267] width 127 height 16
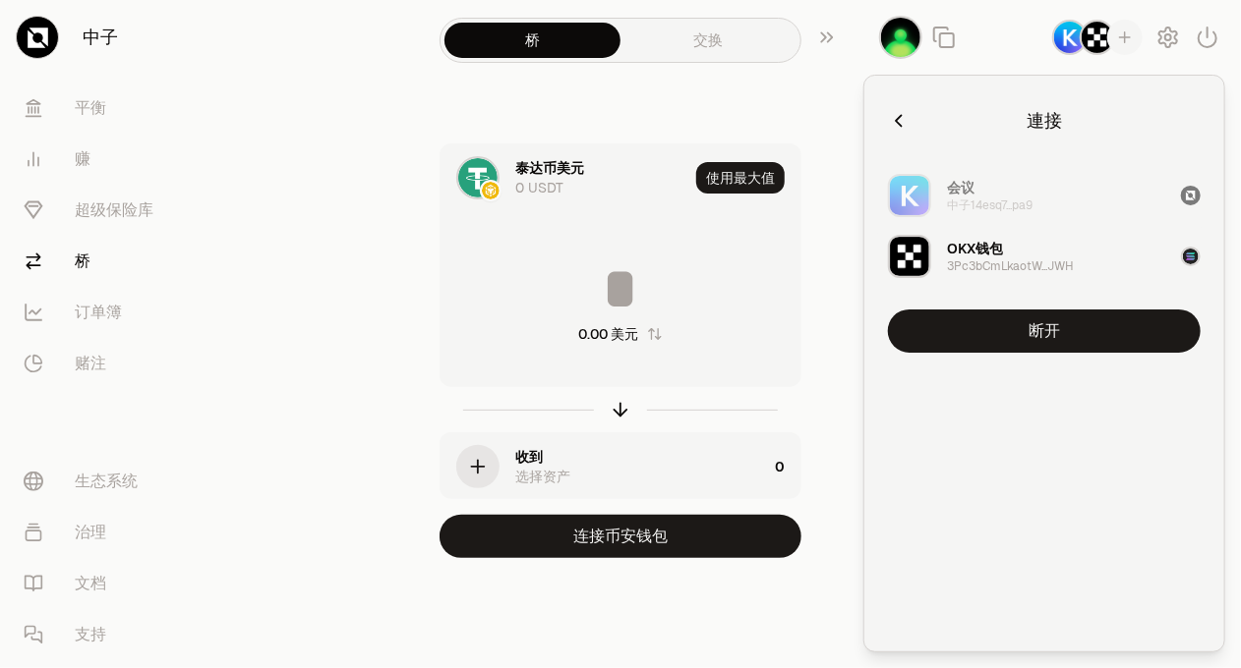
click at [900, 120] on icon "button" at bounding box center [899, 121] width 22 height 22
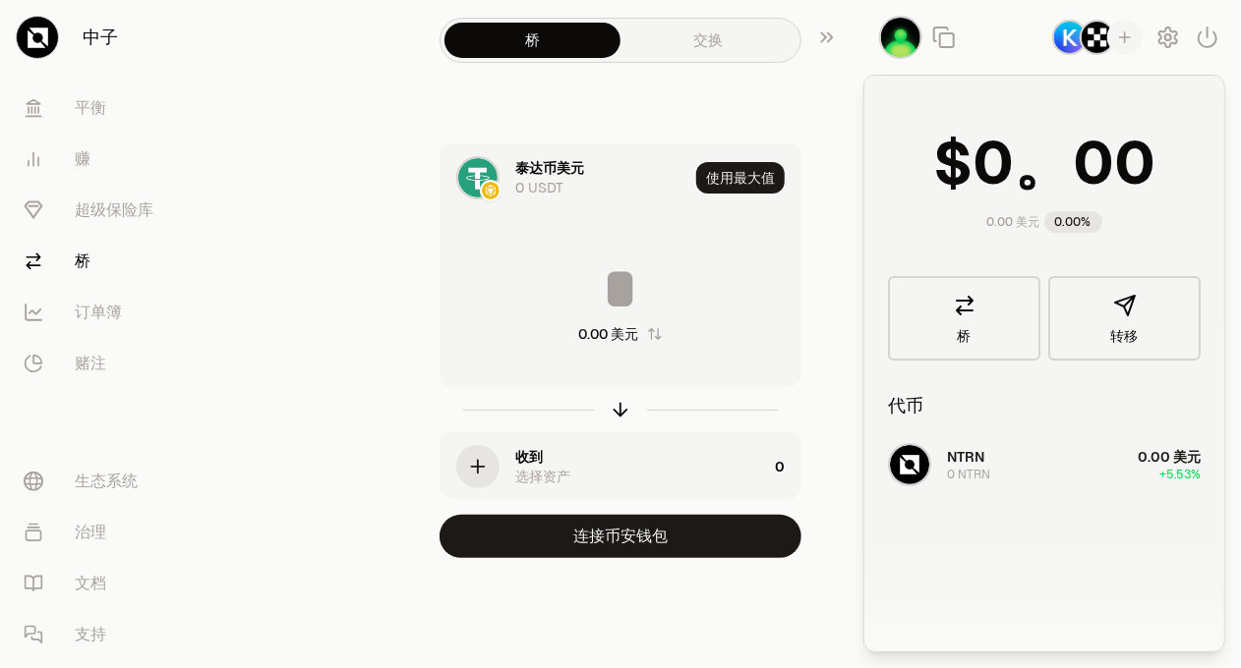
click at [1097, 33] on img "button" at bounding box center [1096, 37] width 35 height 35
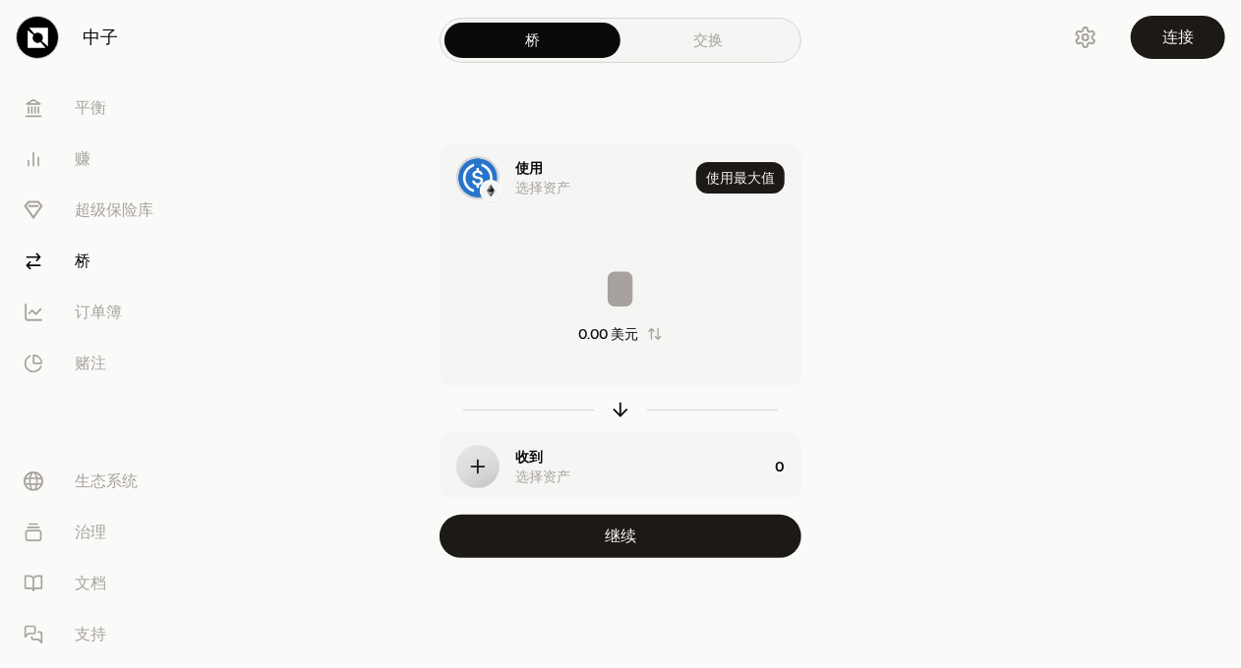
click at [706, 40] on font "交换" at bounding box center [708, 39] width 29 height 19
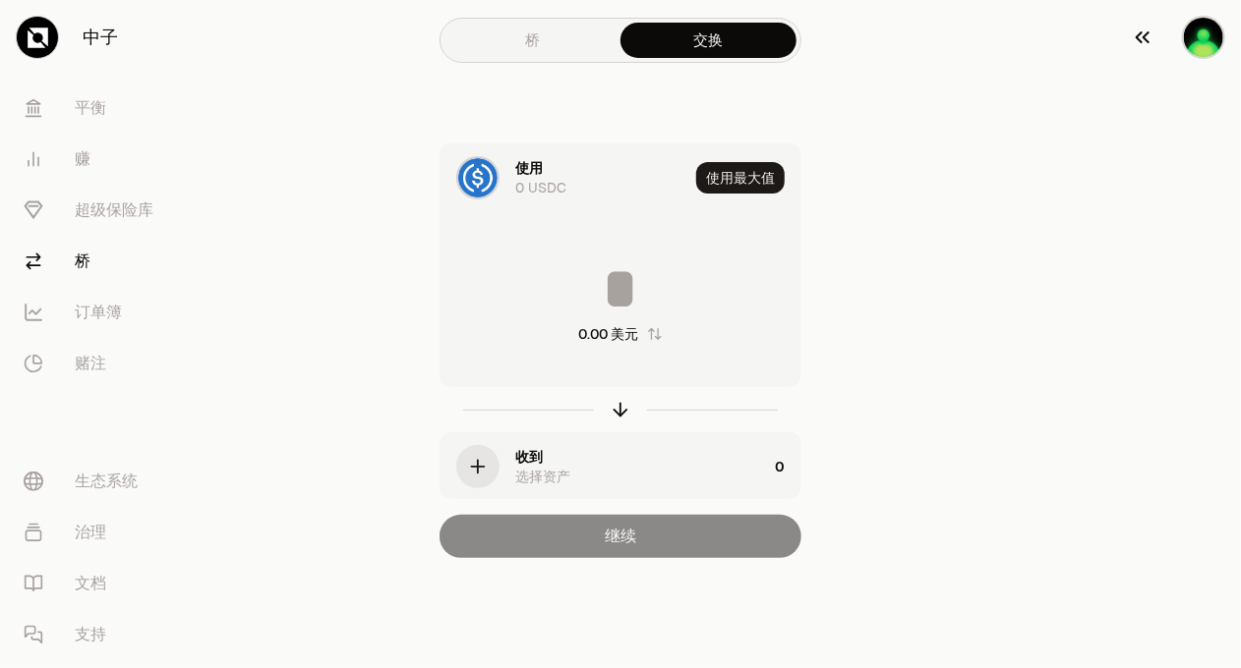
click at [1198, 45] on img "button" at bounding box center [1203, 37] width 43 height 43
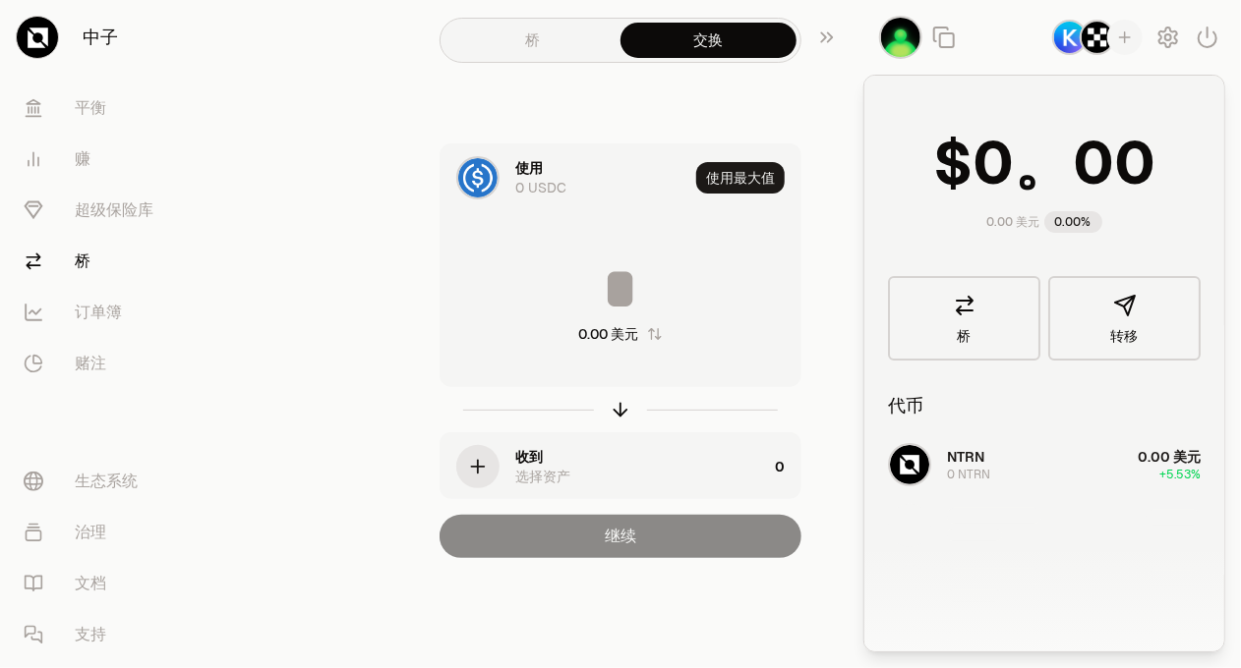
click at [309, 197] on div "使用 0 USDC 使用最大值 0.00 美元 收到 选择资产 0 继续" at bounding box center [620, 351] width 661 height 415
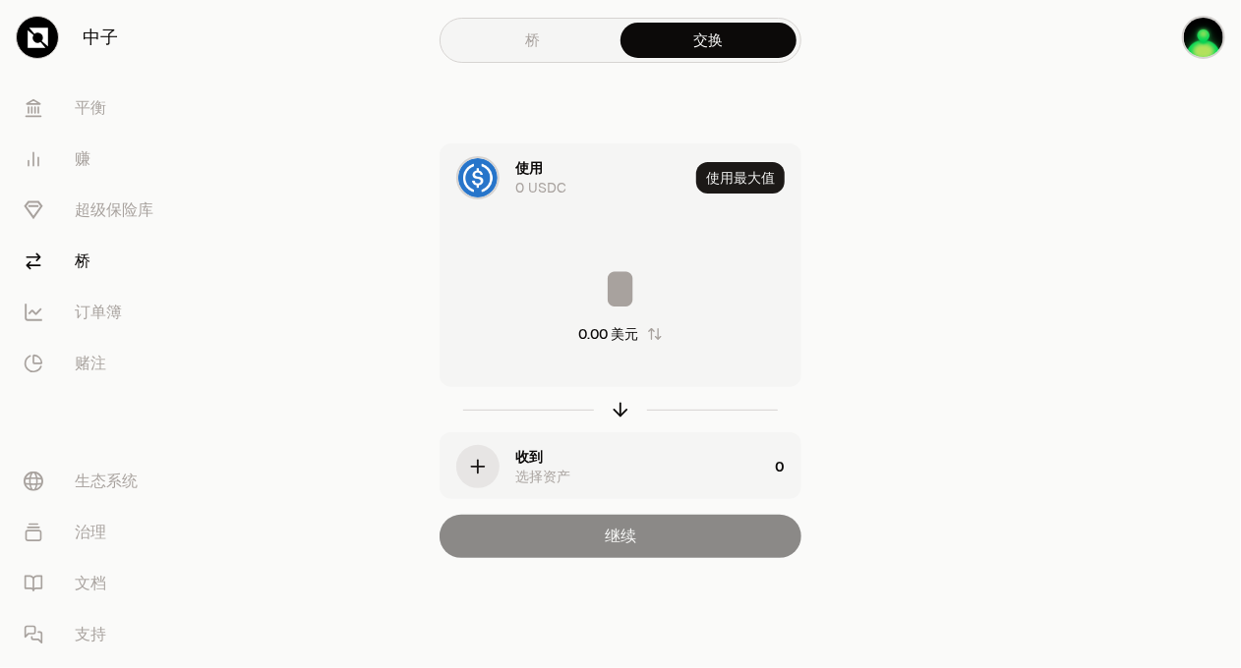
click at [511, 33] on link "桥" at bounding box center [532, 40] width 176 height 35
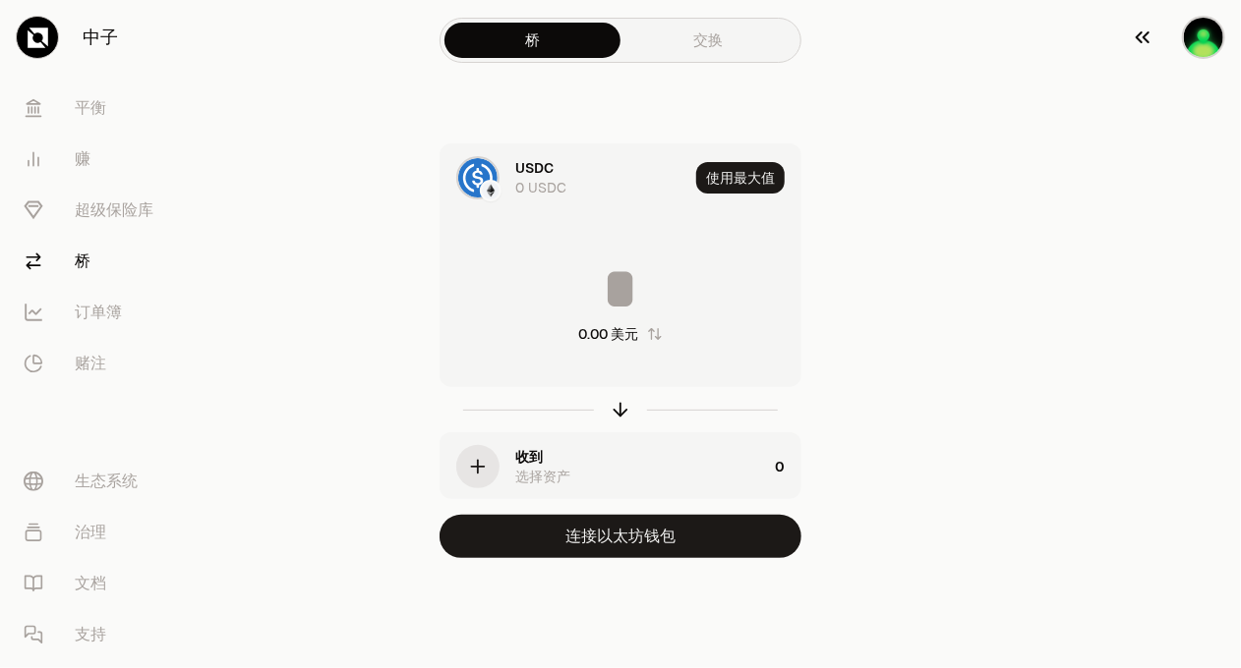
click at [1215, 39] on img "button" at bounding box center [1203, 37] width 43 height 43
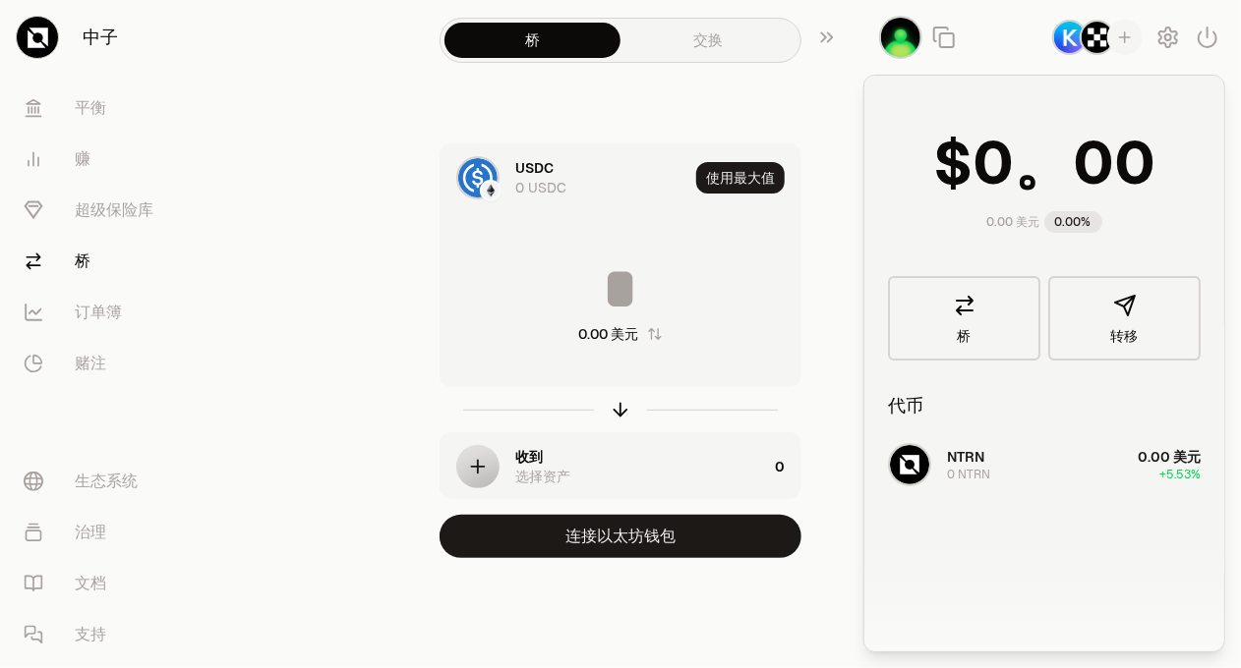
click at [1068, 38] on img "button" at bounding box center [1069, 37] width 35 height 35
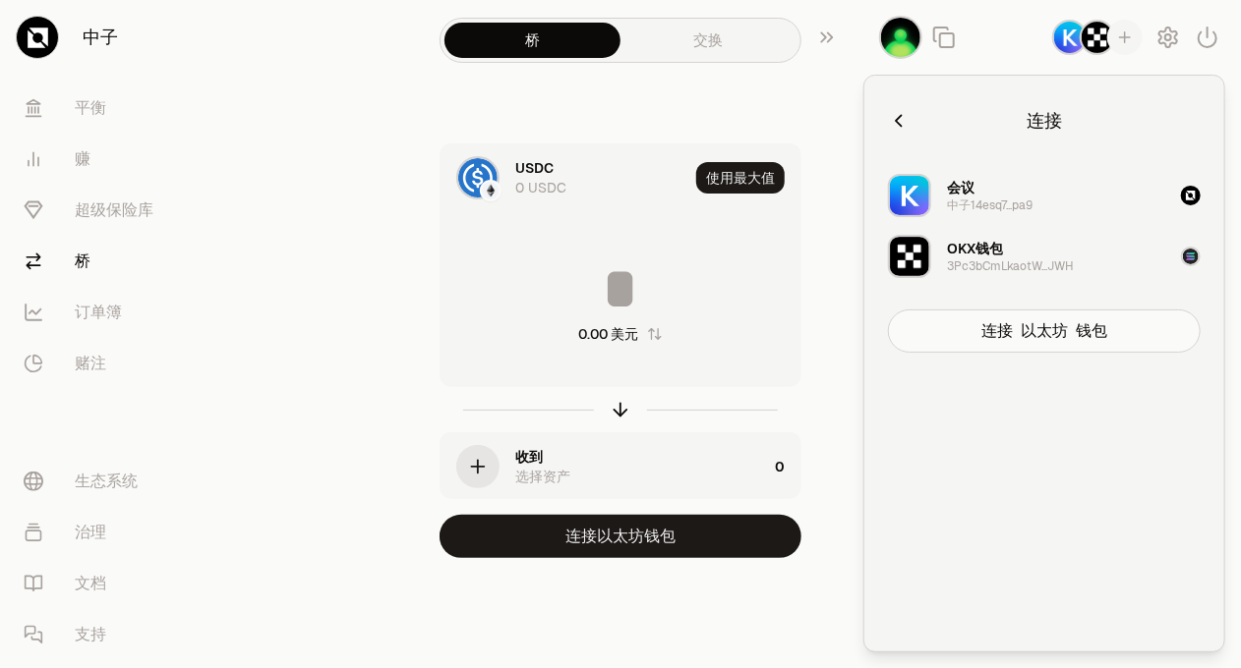
click at [985, 200] on font "中子14esq7...pa9" at bounding box center [990, 206] width 86 height 16
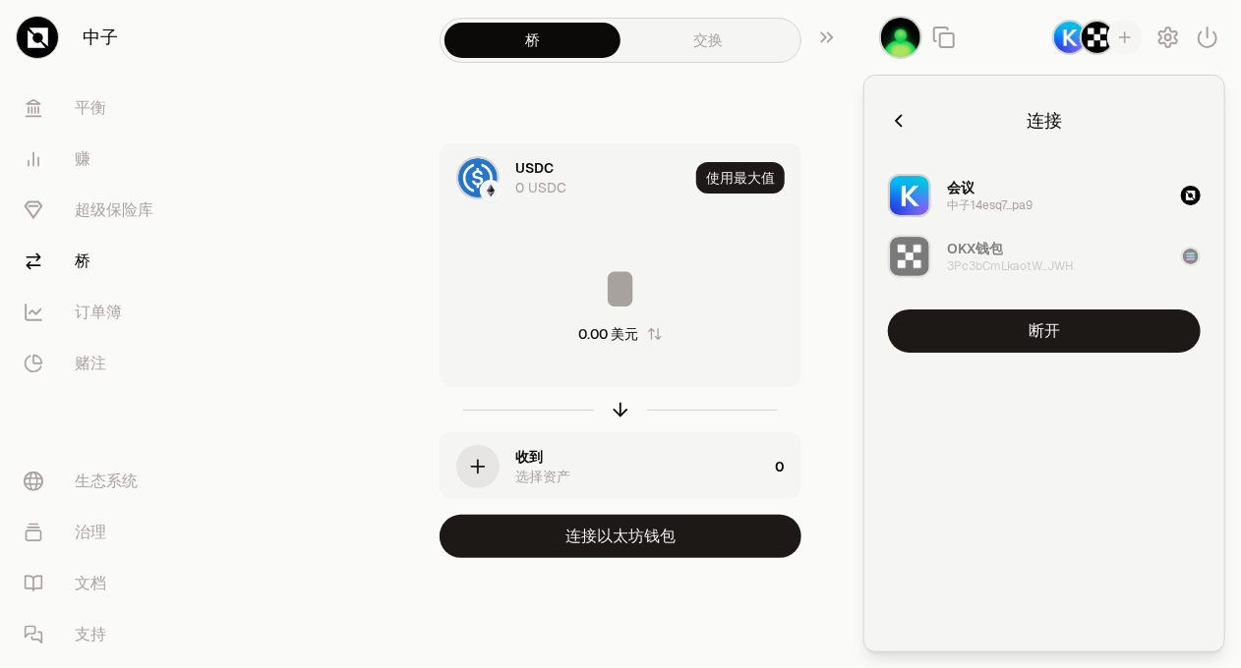
click at [1192, 192] on icon "button" at bounding box center [1190, 196] width 10 height 10
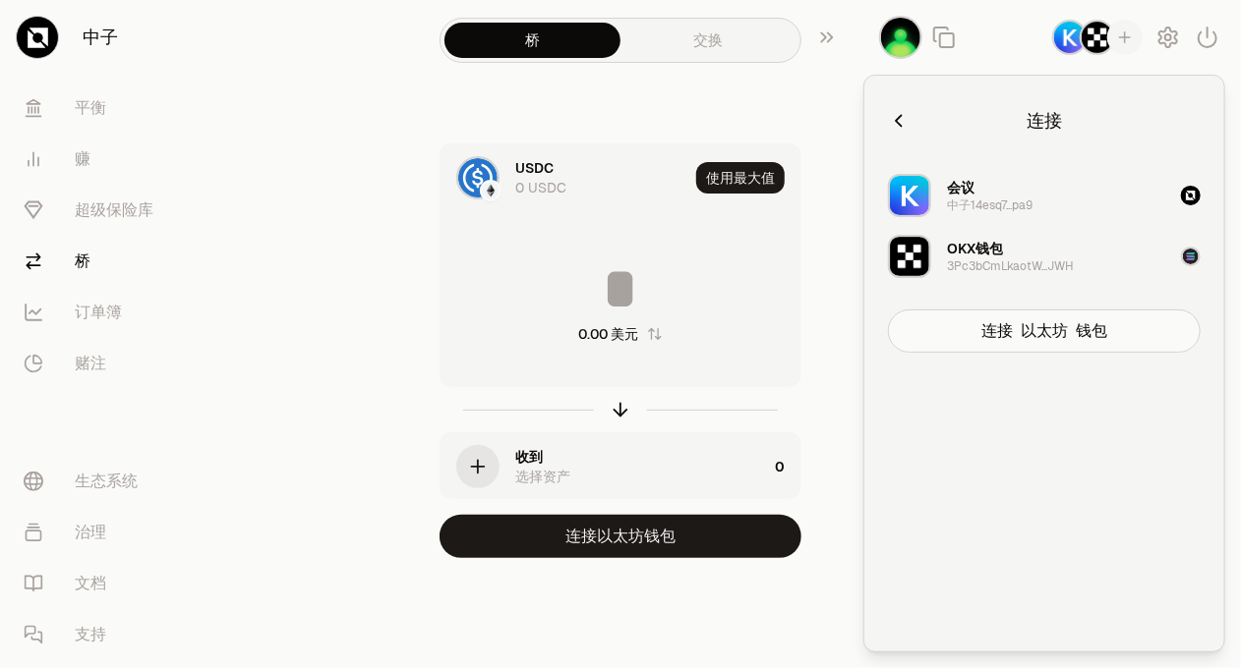
click at [901, 127] on icon "button" at bounding box center [899, 121] width 22 height 22
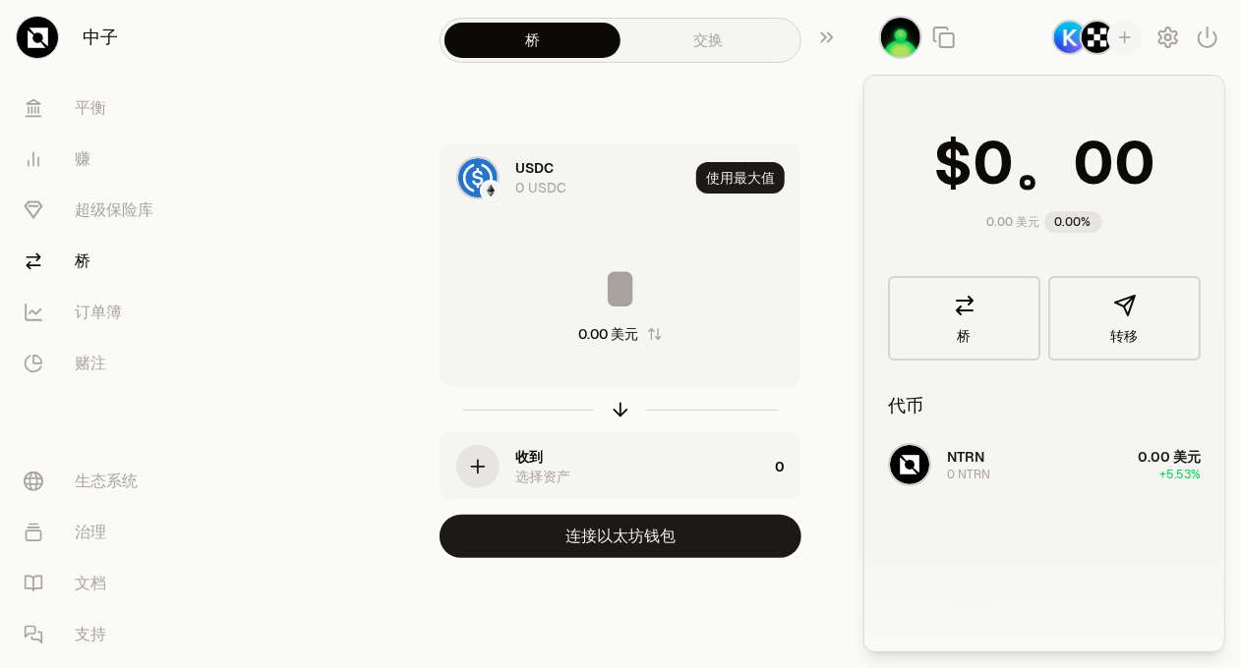
click at [1003, 455] on div "NTRN 0 NTRN 0.00 美元 +5.53%" at bounding box center [1044, 586] width 360 height 303
click at [907, 455] on div "NTRN 0 NTRN 0.00 美元 +5.53%" at bounding box center [1044, 586] width 360 height 303
click at [1147, 321] on button "转移" at bounding box center [1124, 318] width 152 height 85
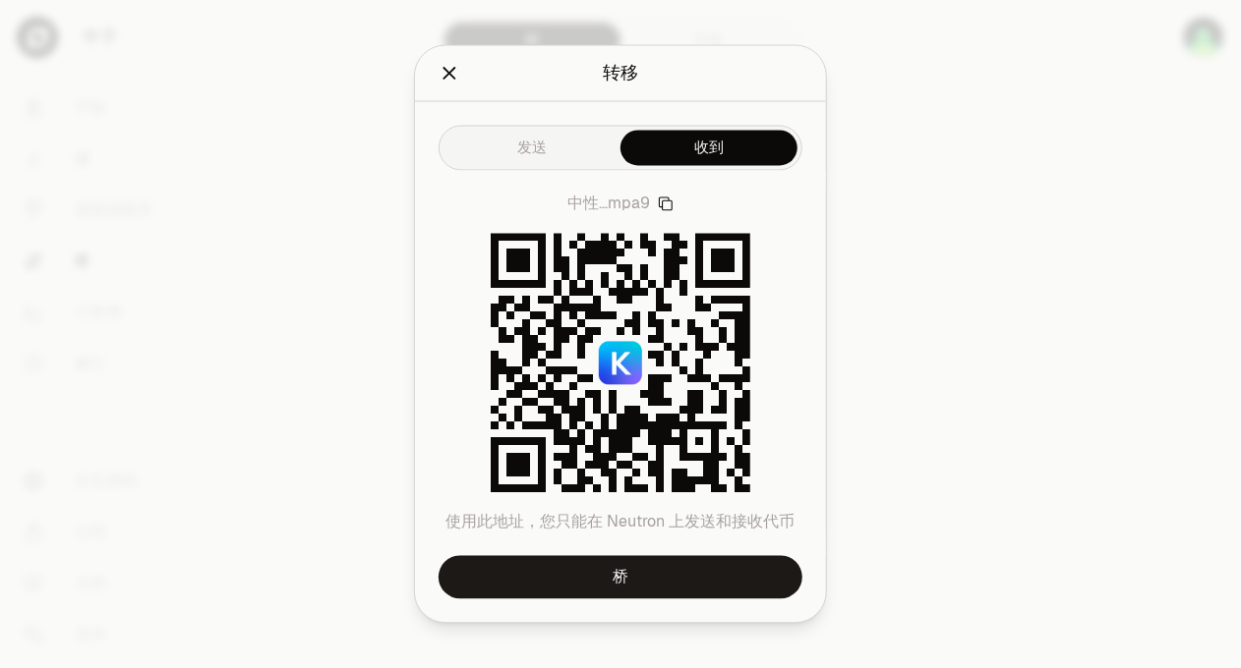
click at [448, 69] on icon "关闭" at bounding box center [449, 74] width 22 height 22
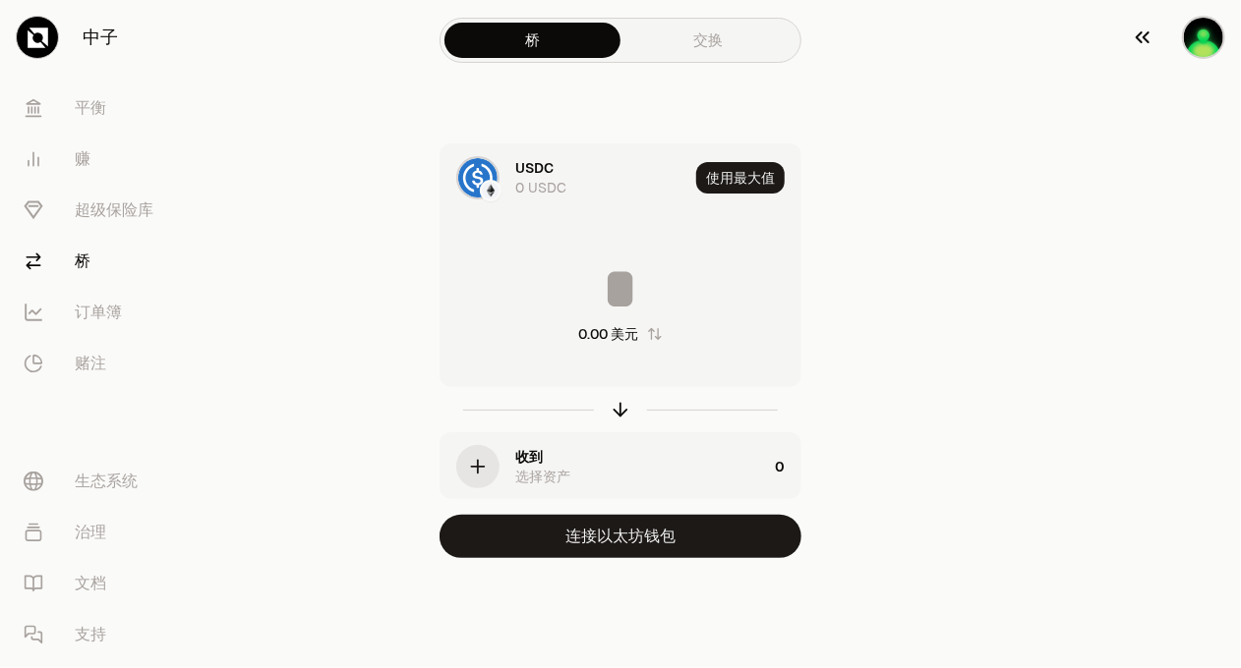
click at [1212, 40] on img "button" at bounding box center [1203, 37] width 43 height 43
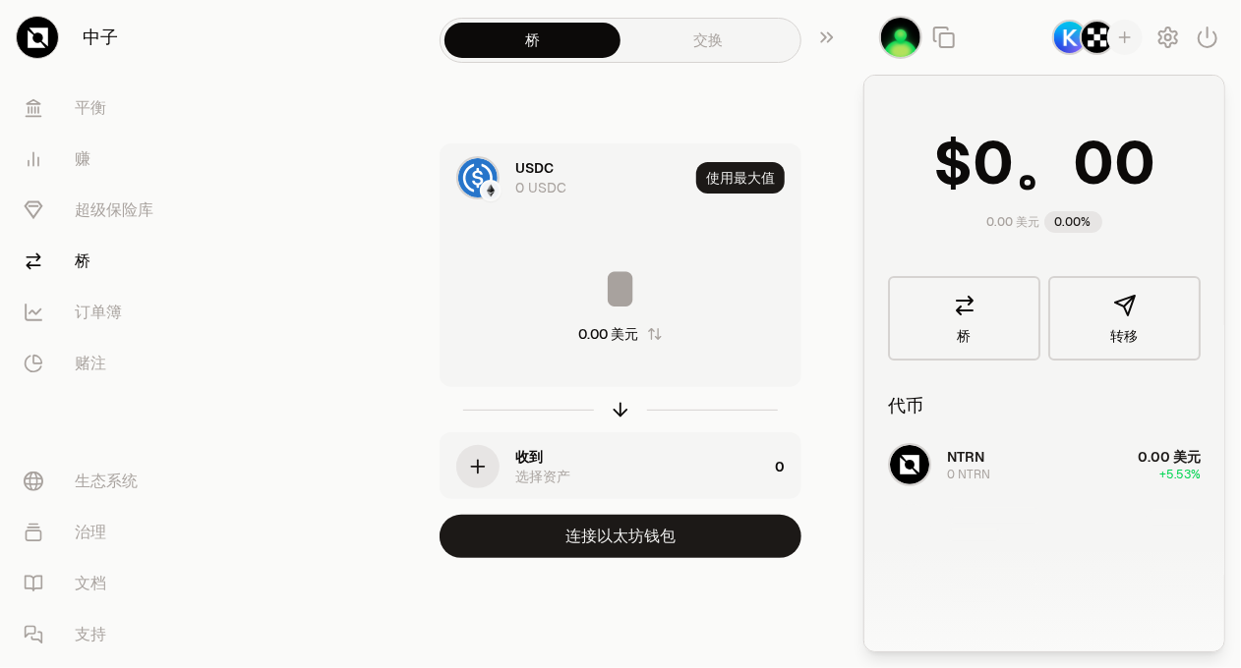
click at [1060, 39] on img "button" at bounding box center [1069, 37] width 35 height 35
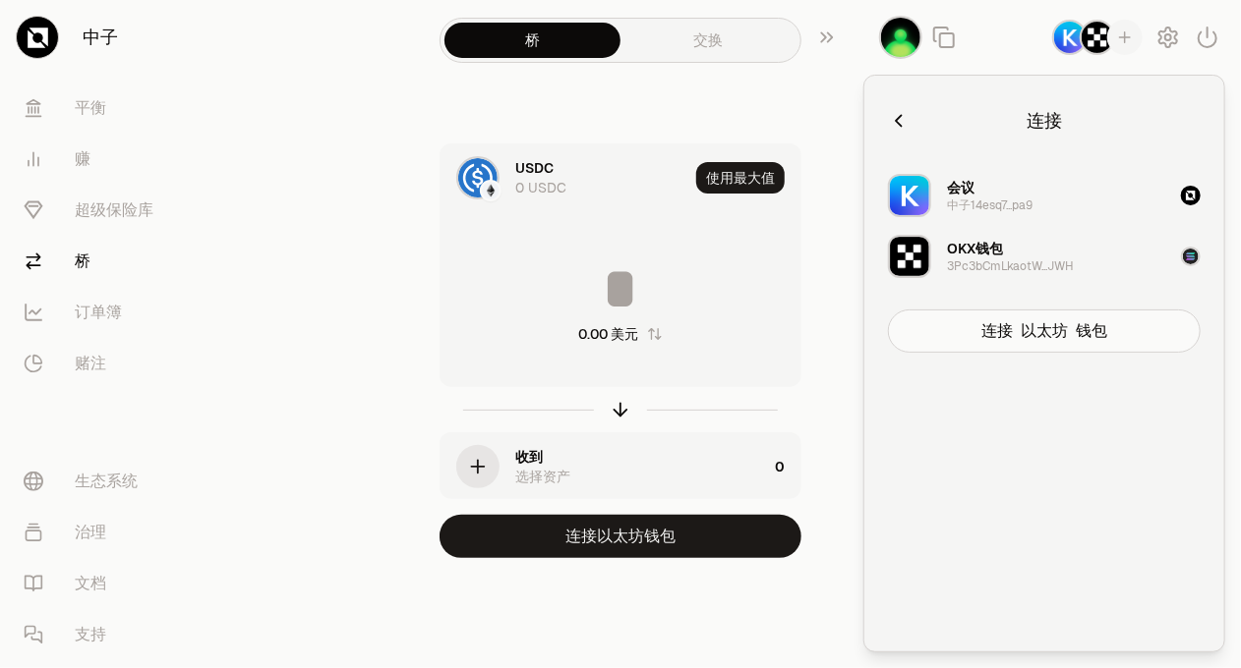
click at [901, 102] on div "连接" at bounding box center [1044, 120] width 313 height 43
click at [899, 128] on icon "button" at bounding box center [899, 121] width 22 height 22
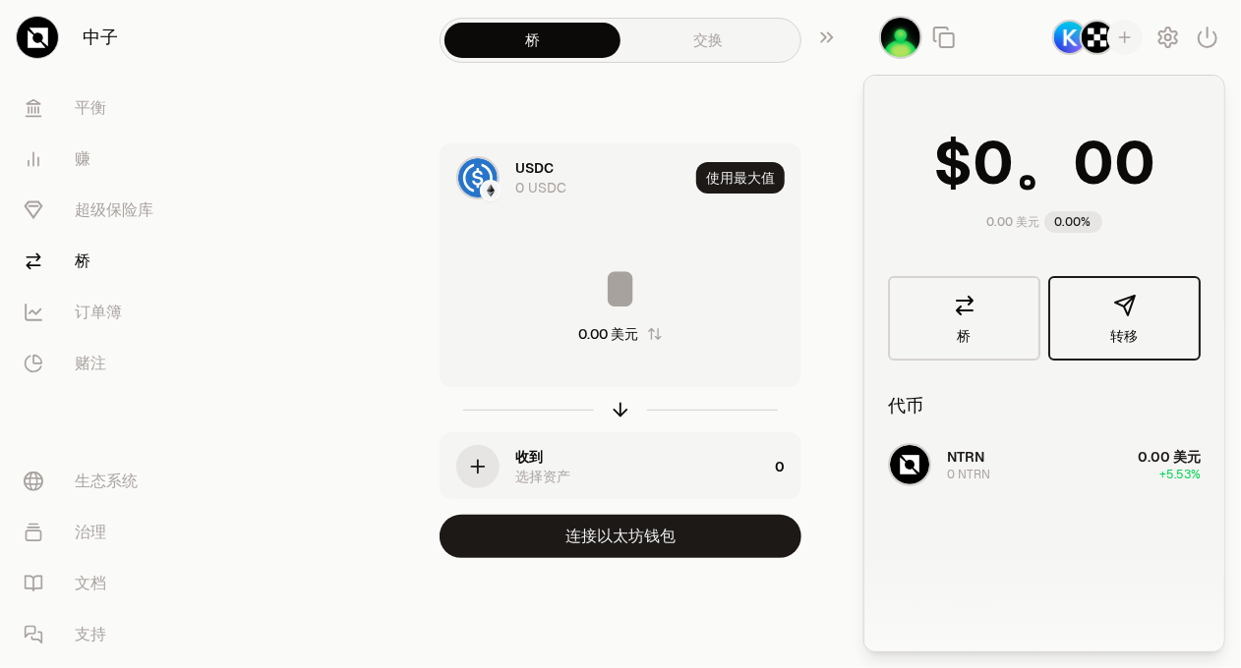
click at [1096, 326] on button "转移" at bounding box center [1124, 318] width 152 height 85
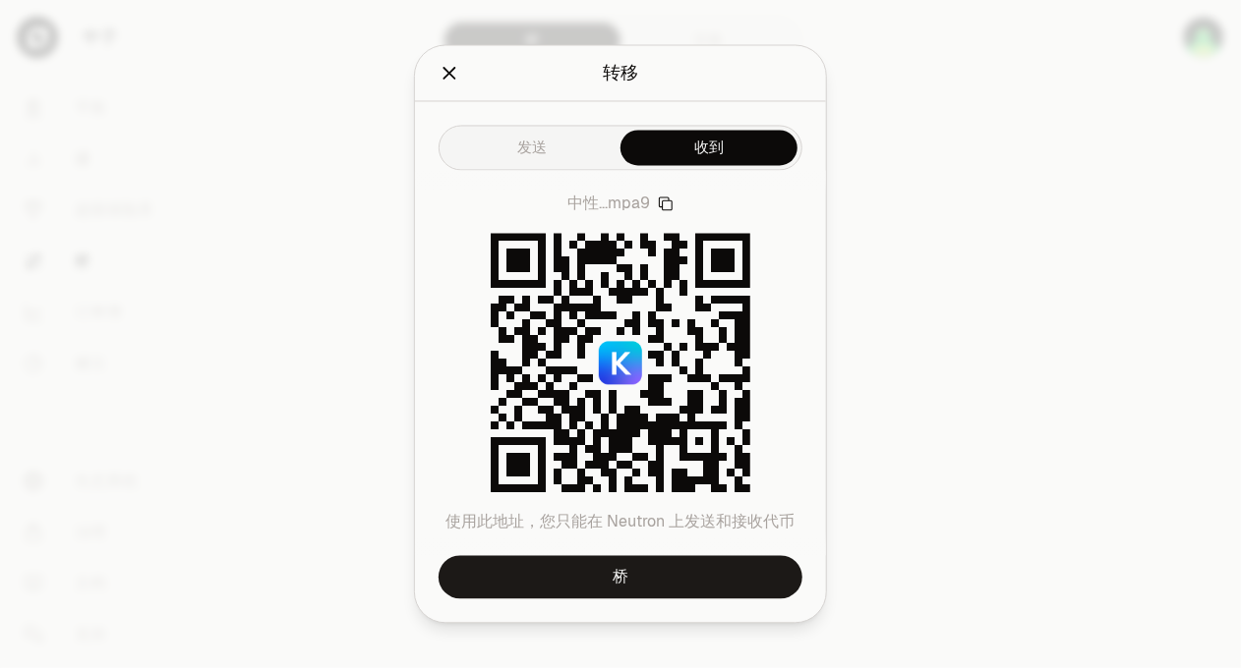
click at [450, 74] on icon "关闭" at bounding box center [449, 73] width 13 height 13
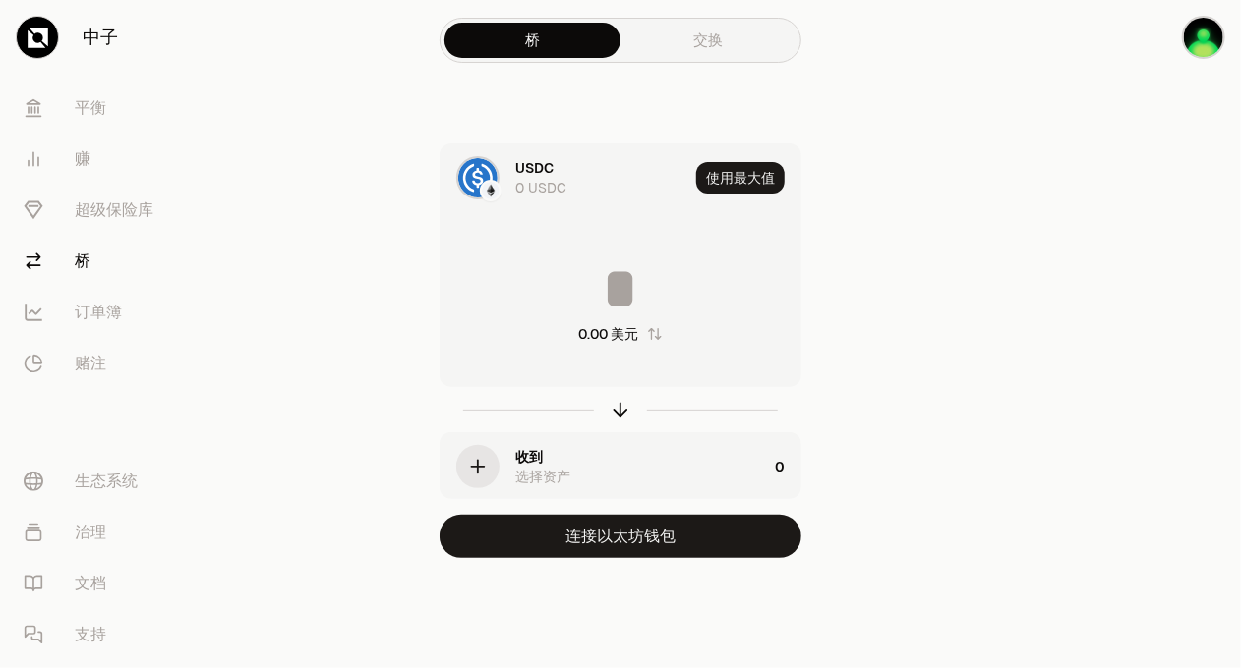
click at [713, 44] on font "交换" at bounding box center [708, 39] width 29 height 19
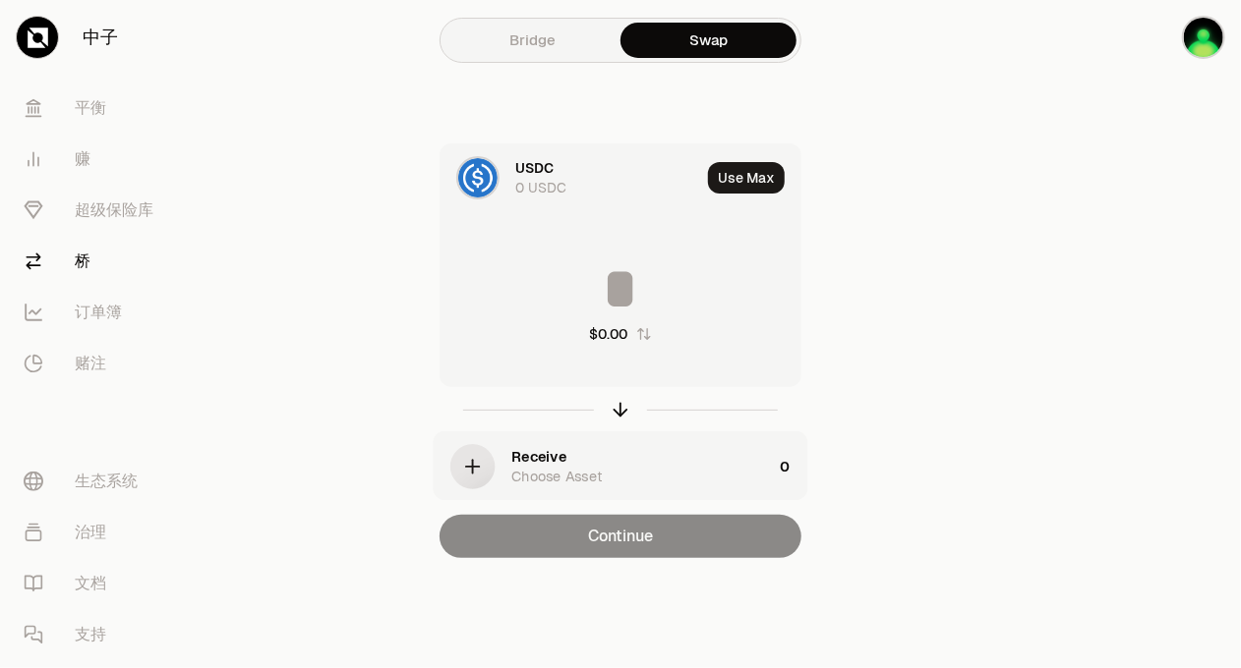
click at [586, 35] on link "Bridge" at bounding box center [532, 40] width 176 height 35
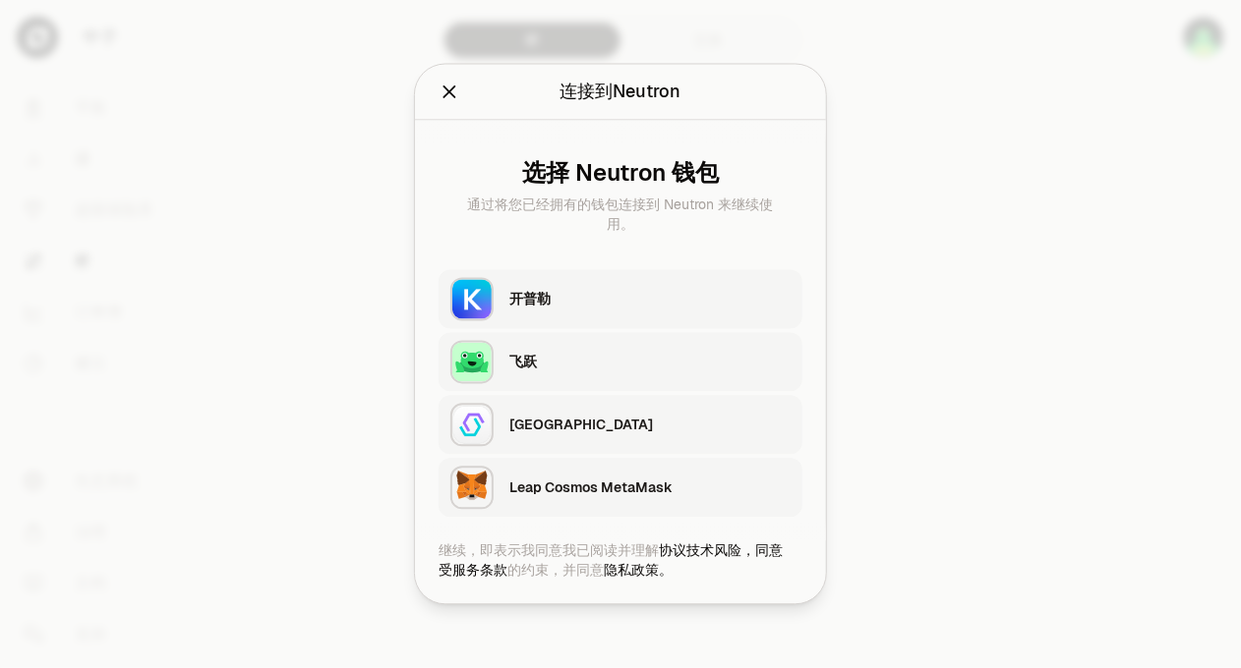
click at [593, 277] on div "开普勒" at bounding box center [655, 299] width 293 height 45
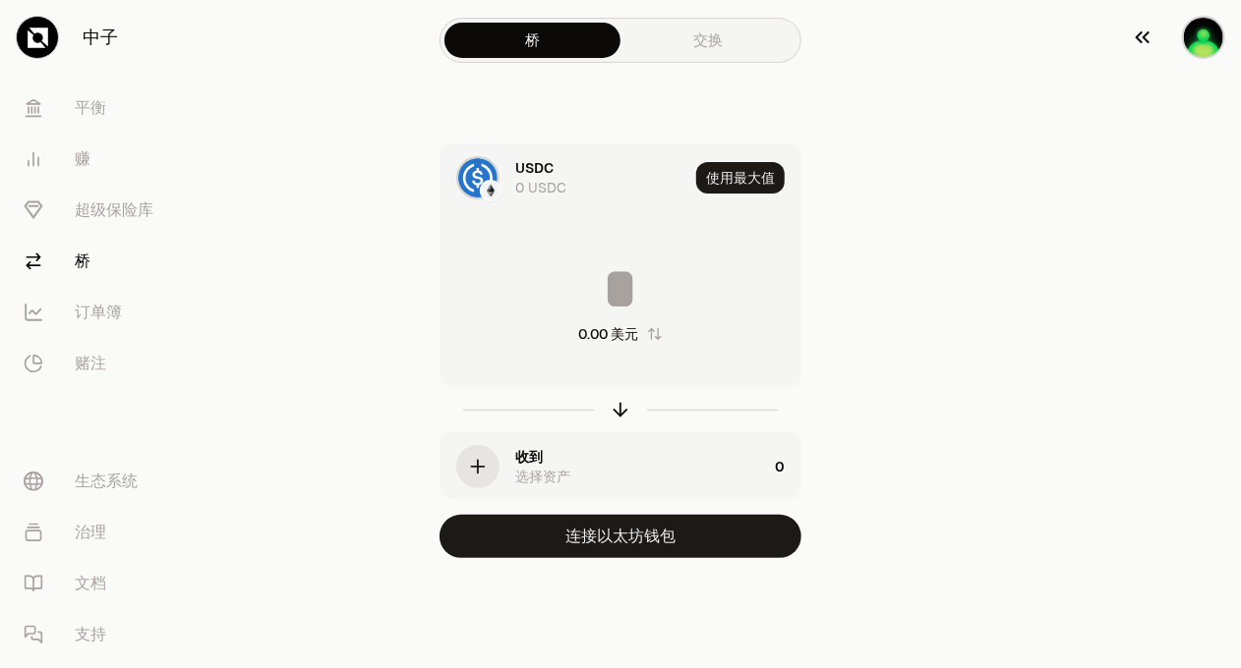
click at [1210, 37] on img "button" at bounding box center [1203, 37] width 43 height 43
